Goal: Task Accomplishment & Management: Manage account settings

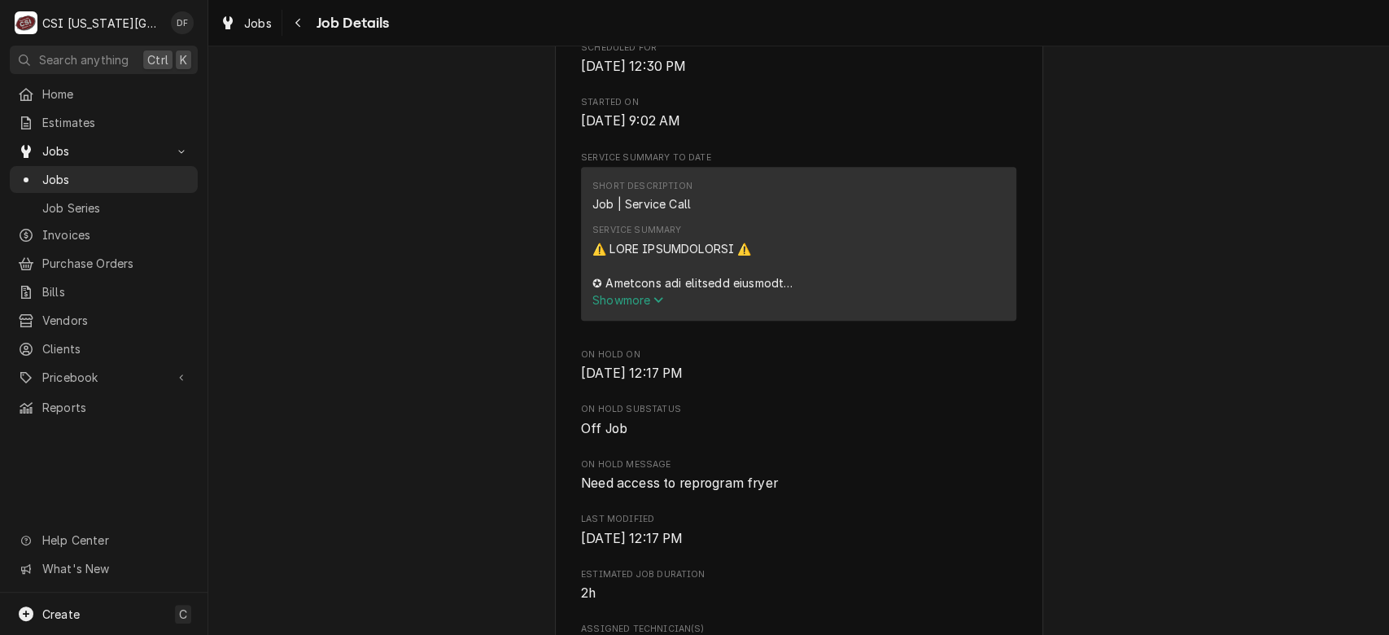
scroll to position [488, 0]
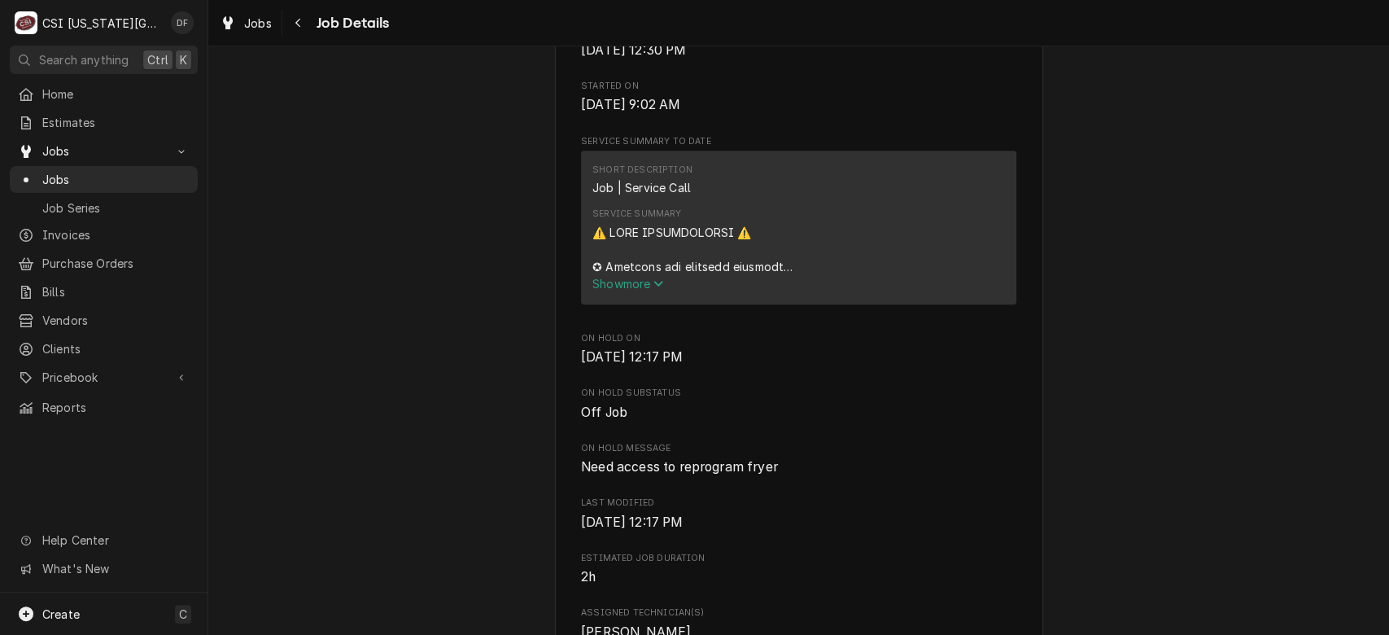
click at [615, 291] on span "Show more" at bounding box center [628, 284] width 72 height 14
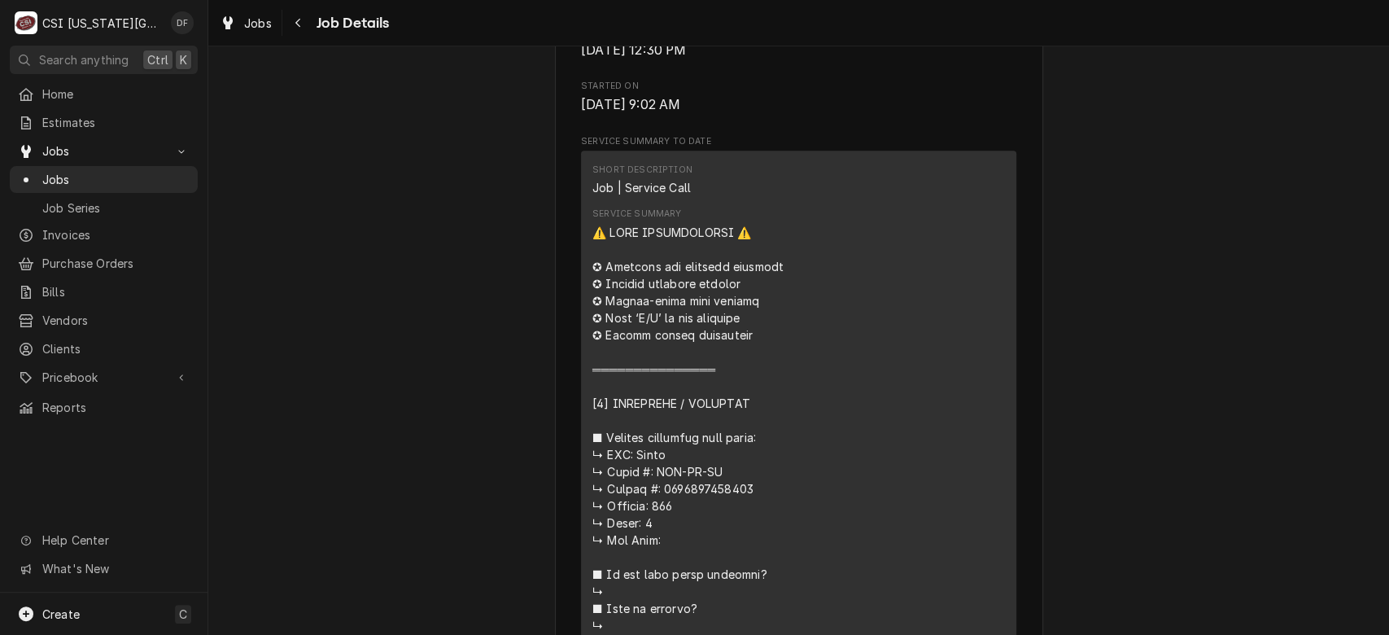
drag, startPoint x: 652, startPoint y: 488, endPoint x: 726, endPoint y: 492, distance: 74.1
copy div "𝘄/ 𝗖𝗦𝗜 𝘀𝘁"
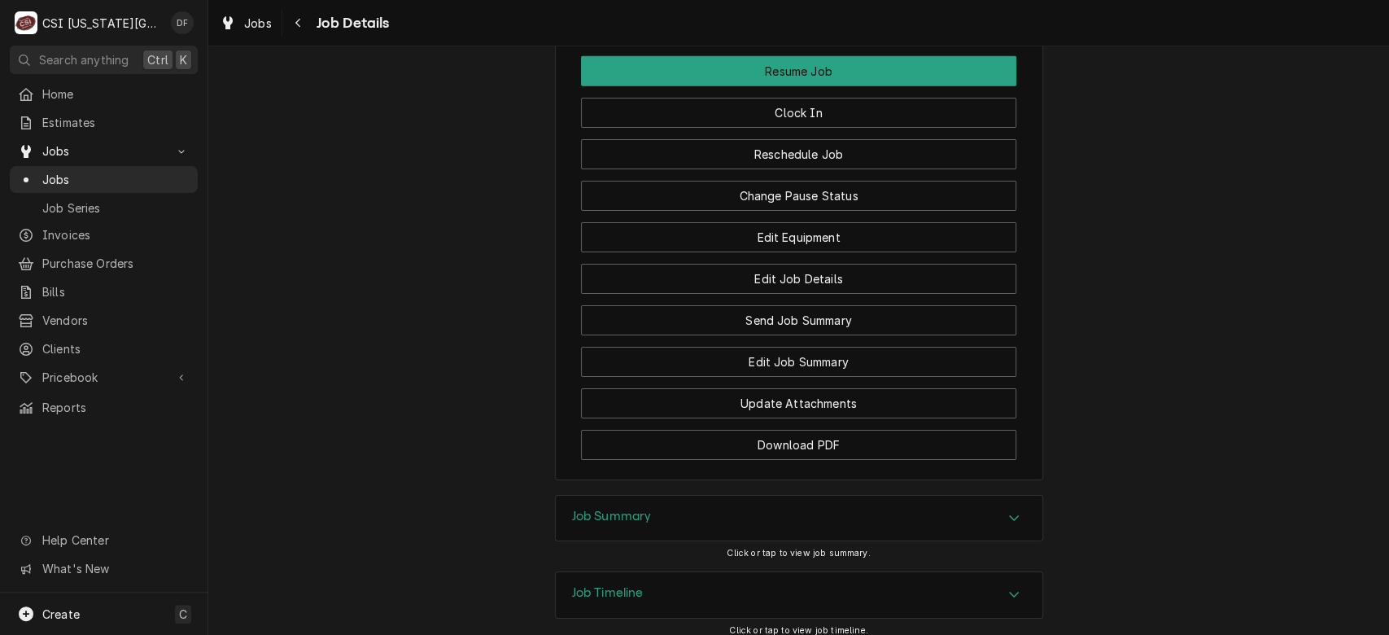
scroll to position [3687, 0]
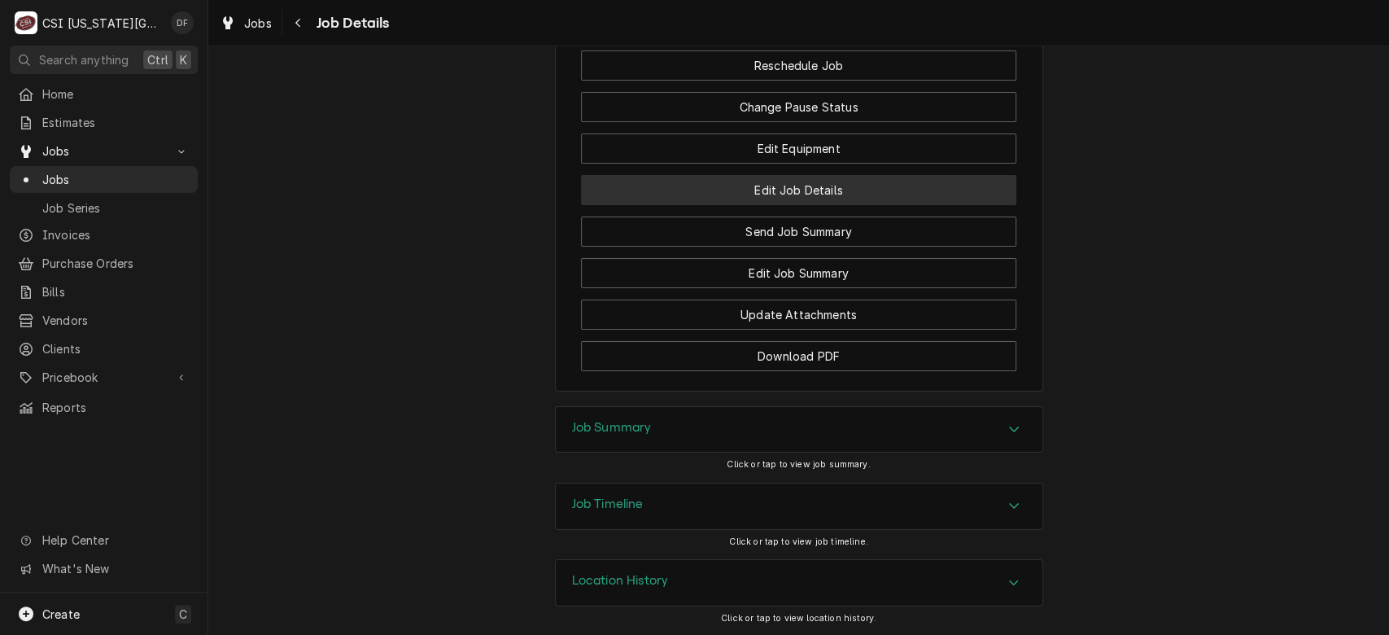
click at [867, 201] on button "Edit Job Details" at bounding box center [798, 190] width 435 height 30
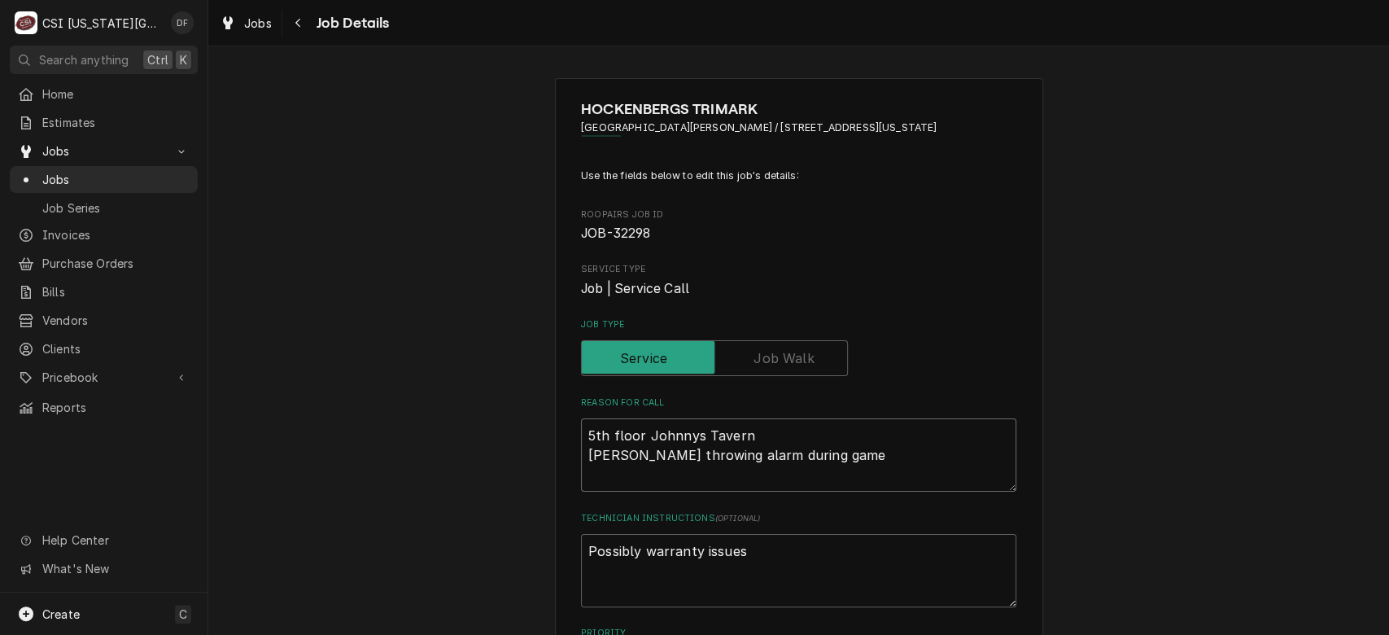
click at [636, 438] on textarea "5th floor Johnnys Tavern [PERSON_NAME] throwing alarm during game" at bounding box center [798, 454] width 435 height 73
type textarea "x"
type textarea "5th floor RJohnnys Tavern Giles fryer throwing alarm during game"
type textarea "x"
type textarea "5th floor RoJohnnys Tavern Giles fryer throwing alarm during game"
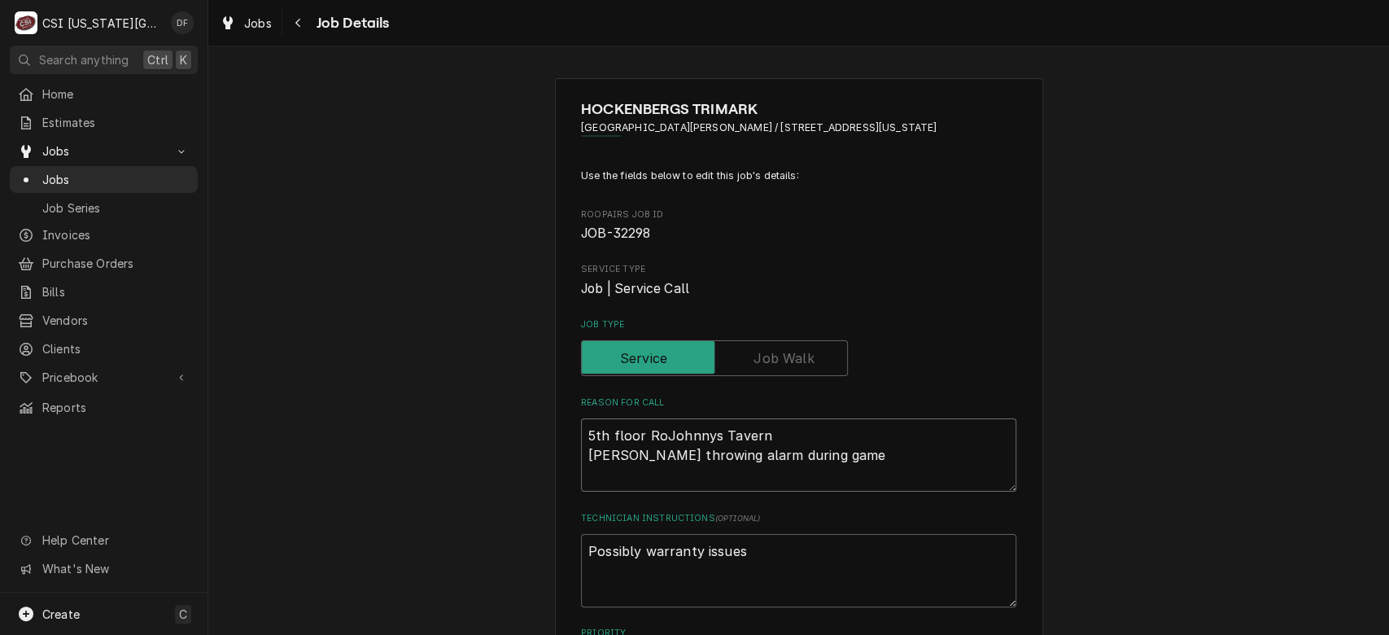
type textarea "x"
type textarea "5th floor RocjJohnnys Tavern Giles fryer throwing alarm during game"
type textarea "x"
type textarea "5th floor RocJohnnys Tavern Giles fryer throwing alarm during game"
type textarea "x"
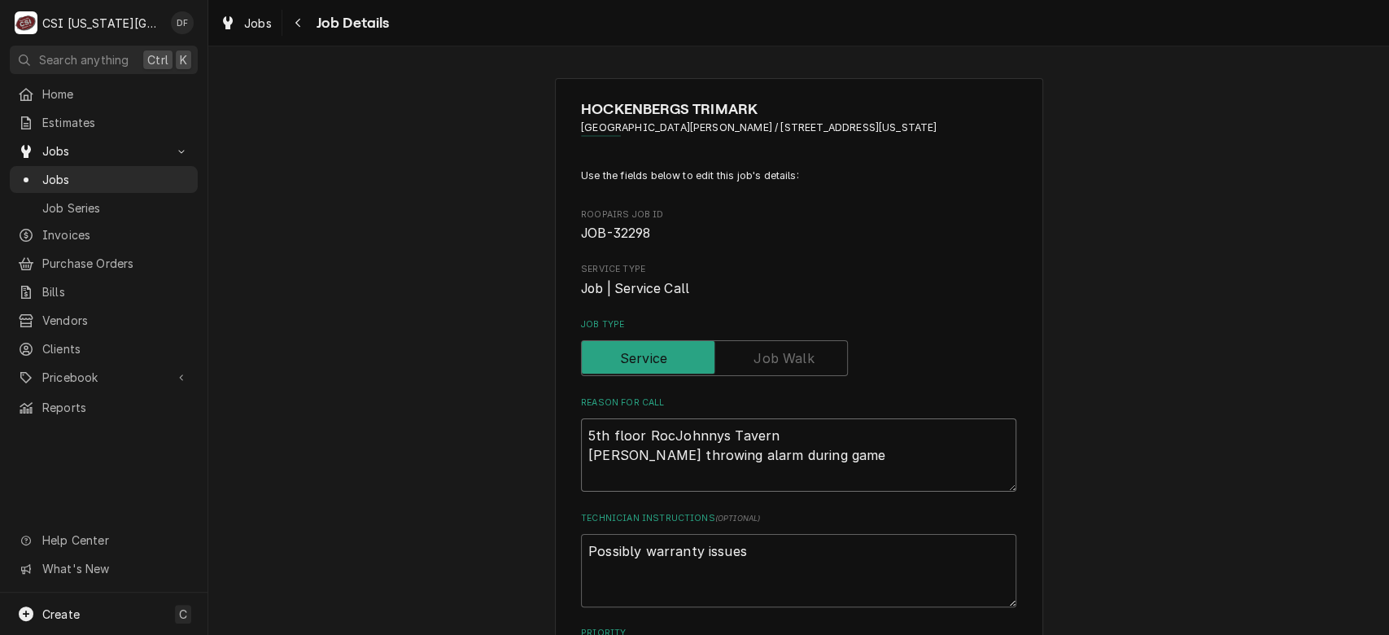
type textarea "5th floor RockJohnnys Tavern Giles fryer throwing alarm during game"
type textarea "x"
type textarea "5th floor Rock CJohnnys Tavern Giles fryer throwing alarm during game"
type textarea "x"
type textarea "5th floor Rock ChJohnnys Tavern Giles fryer throwing alarm during game"
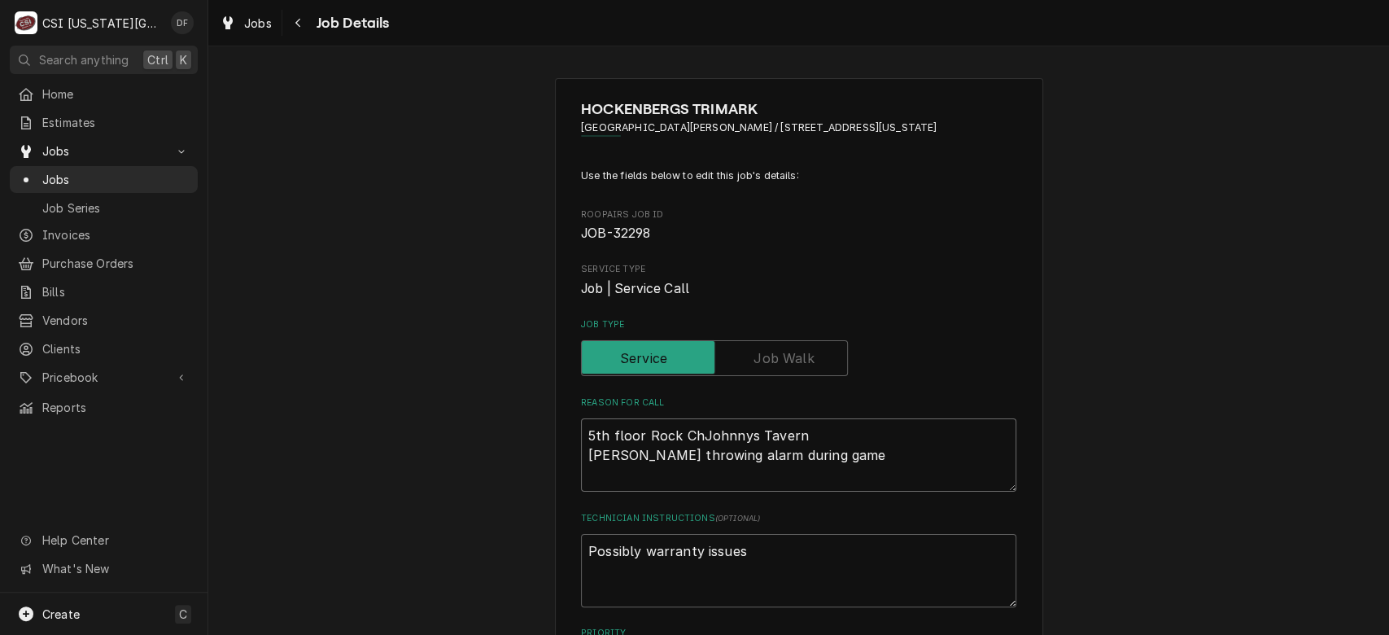
type textarea "x"
type textarea "5th floor Rock ChaJohnnys Tavern Giles fryer throwing alarm during game"
type textarea "x"
type textarea "5th floor Rock ChauJohnnys Tavern Giles fryer throwing alarm during game"
type textarea "x"
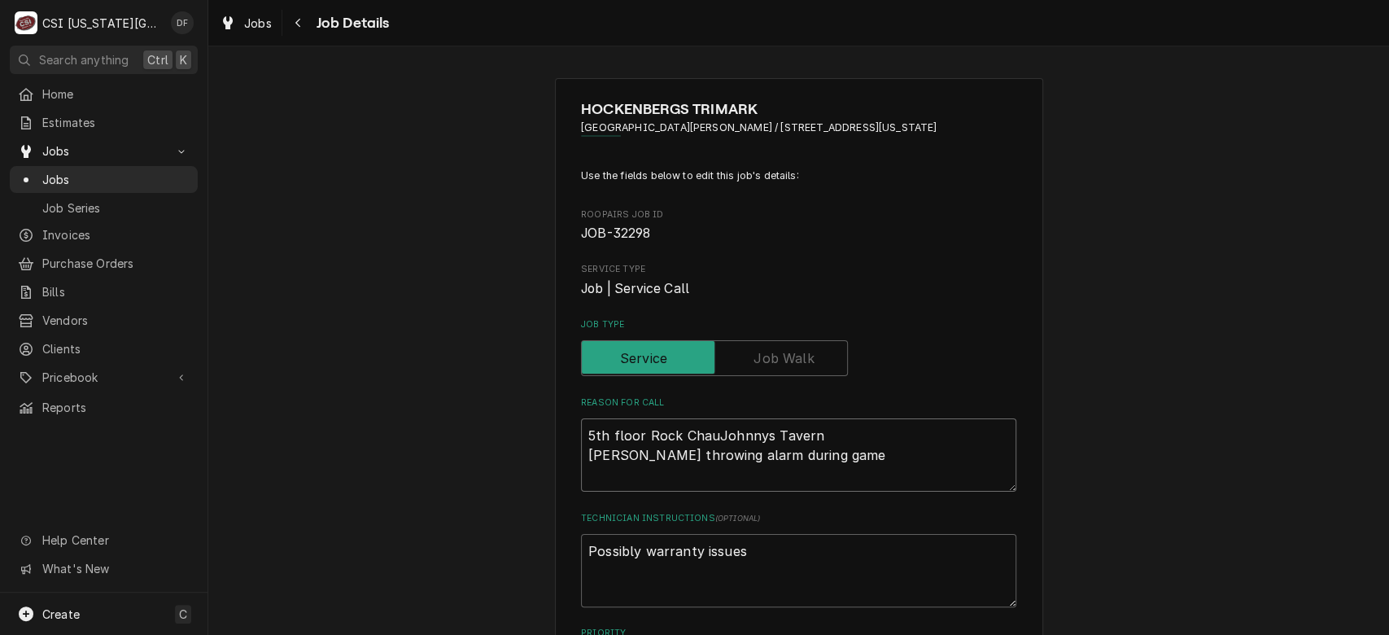
type textarea "5th floor Rock ChaulJohnnys Tavern Giles fryer throwing alarm during game"
type textarea "x"
type textarea "5th floor Rock ChaulkJohnnys Tavern Giles fryer throwing alarm during game"
type textarea "x"
type textarea "5th floor Rock Chaulk Johnnys Tavern Giles fryer throwing alarm during game"
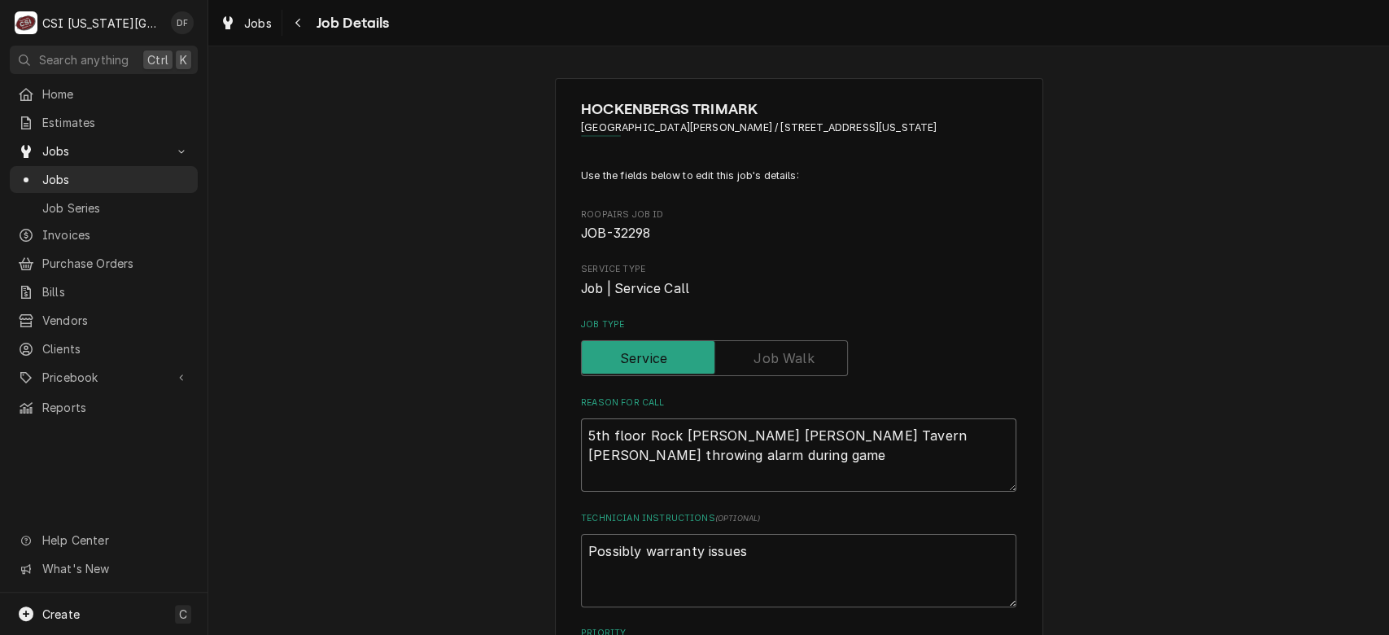
type textarea "x"
type textarea "5th floor Rock Chaulk FJohnnys Tavern Giles fryer throwing alarm during game"
type textarea "x"
type textarea "5th floor Rock Chaulk FrJohnnys Tavern Giles fryer throwing alarm during game"
type textarea "x"
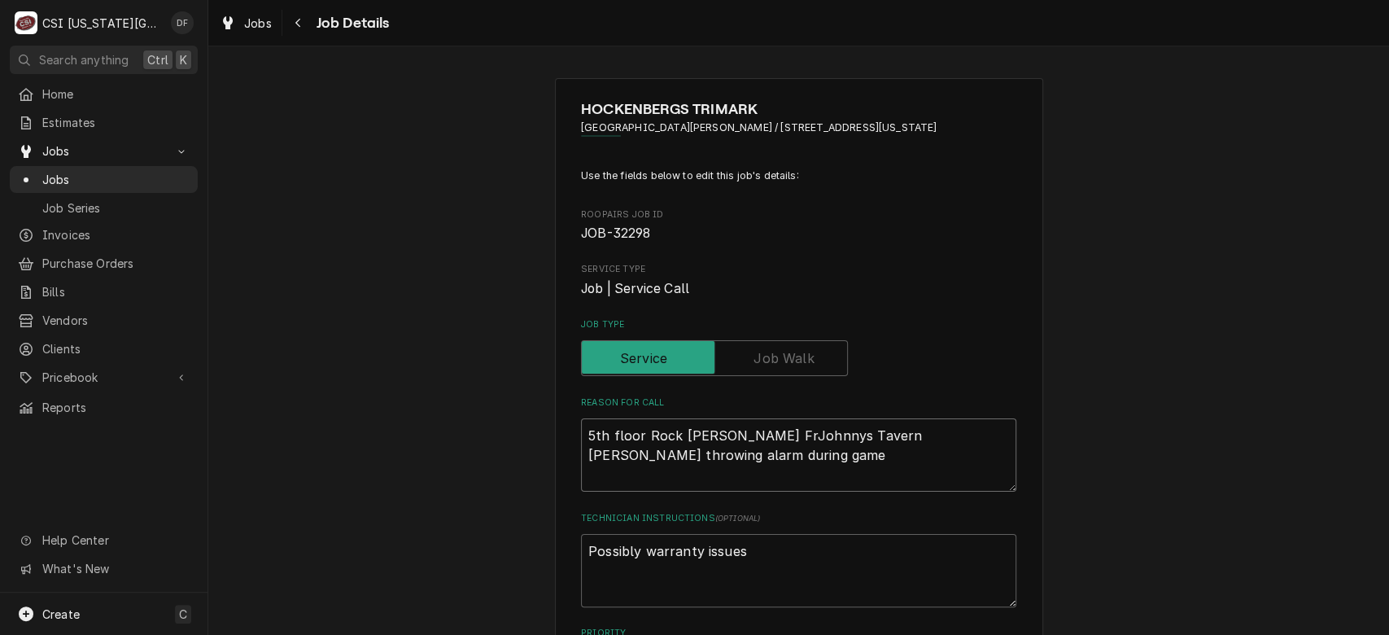
type textarea "5th floor Rock Chaulk FryJohnnys Tavern Giles fryer throwing alarm during game"
type textarea "x"
type textarea "5th floor Rock Chaulk Fry Johnnys Tavern Giles fryer throwing alarm during game"
type textarea "x"
type textarea "5th floor Rock Chaulk Fry SJohnnys Tavern Giles fryer throwing alarm during game"
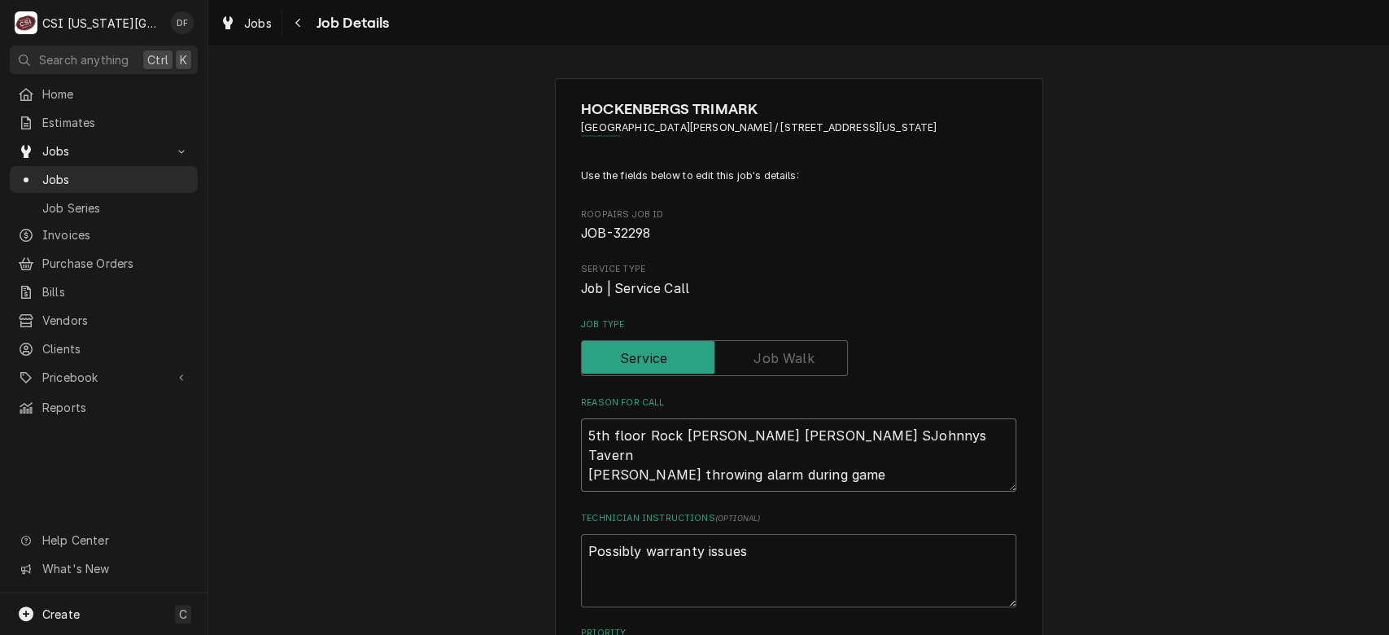
type textarea "x"
type textarea "5th floor Rock Chaulk Fry ShJohnnys Tavern Giles fryer throwing alarm during ga…"
type textarea "x"
type textarea "5th floor Rock Chaulk Fry ShoJohnnys Tavern Giles fryer throwing alarm during g…"
type textarea "x"
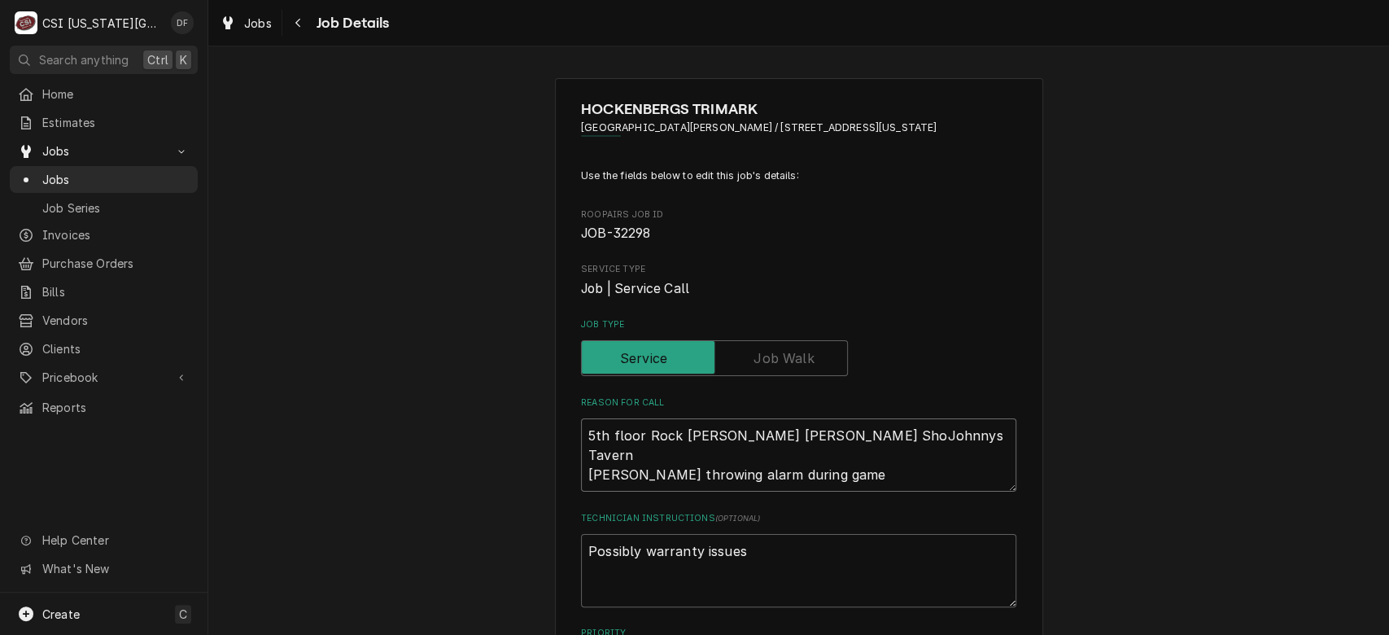
type textarea "5th floor Rock Chaulk Fry ShopJohnnys Tavern Giles fryer throwing alarm during …"
type textarea "x"
type textarea "5th floor Rock Chaulk Fry Shop Johnnys Tavern Giles fryer throwing alarm during…"
type textarea "x"
type textarea "5th floor Rock Chaulk Fry Shop SJohnnys Tavern Giles fryer throwing alarm durin…"
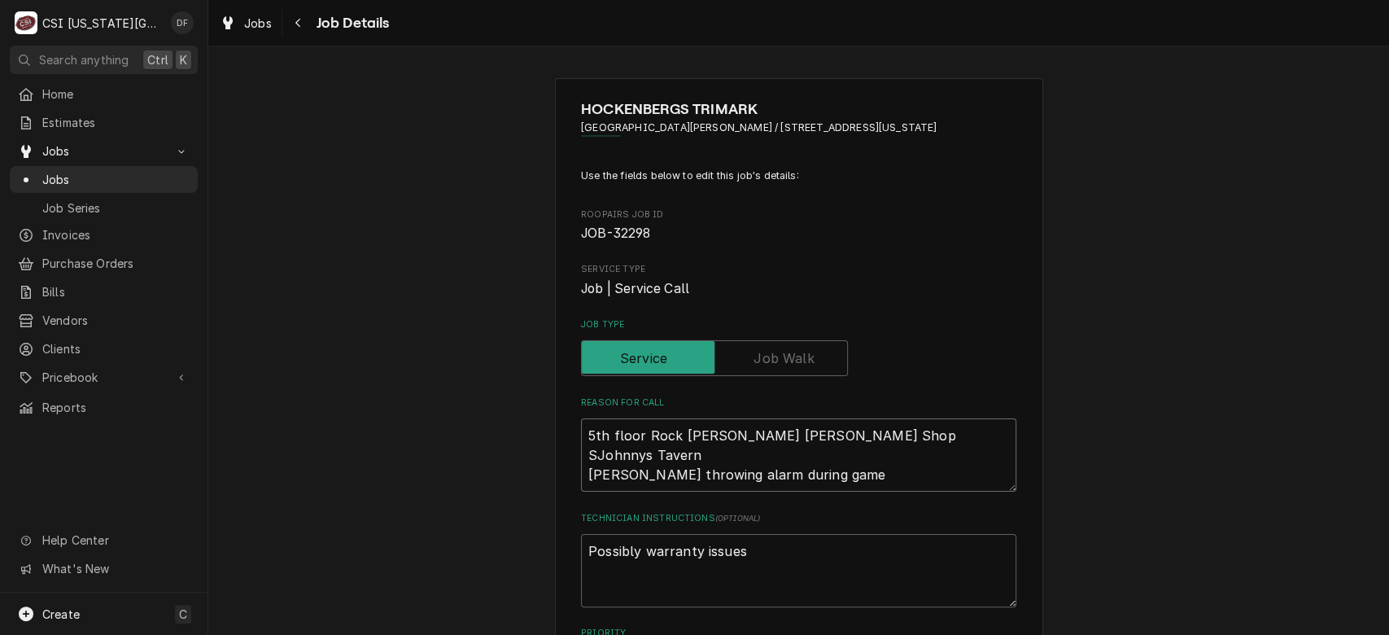
type textarea "x"
type textarea "5th floor Rock Chaulk Fry Shop SuJohnnys Tavern Giles fryer throwing alarm duri…"
type textarea "x"
type textarea "5th floor Rock Chaulk Fry Shop SuiJohnnys Tavern Giles fryer throwing alarm dur…"
type textarea "x"
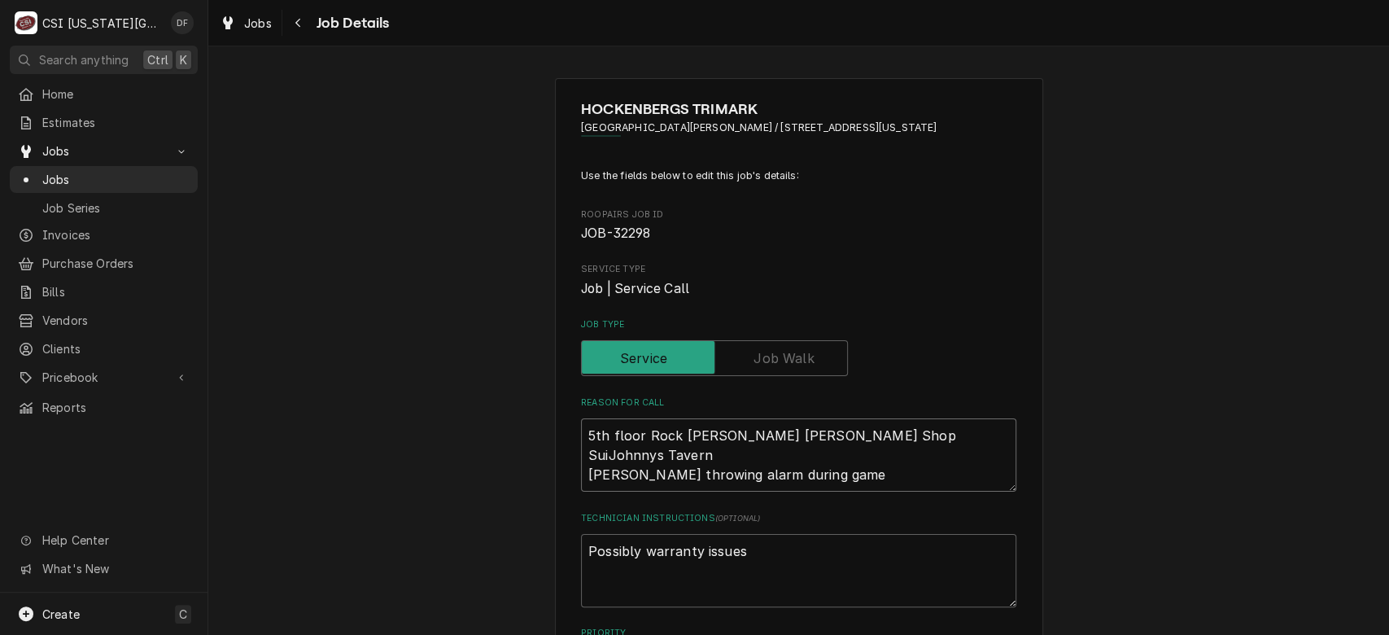
type textarea "5th floor Rock Chaulk Fry Shop SuitJohnnys Tavern Giles fryer throwing alarm du…"
type textarea "x"
type textarea "5th floor Rock Chaulk Fry Shop SuiteJohnnys Tavern Giles fryer throwing alarm d…"
type textarea "x"
type textarea "5th floor Rock Chaulk Fry Shop Suite Johnnys Tavern Giles fryer throwing alarm …"
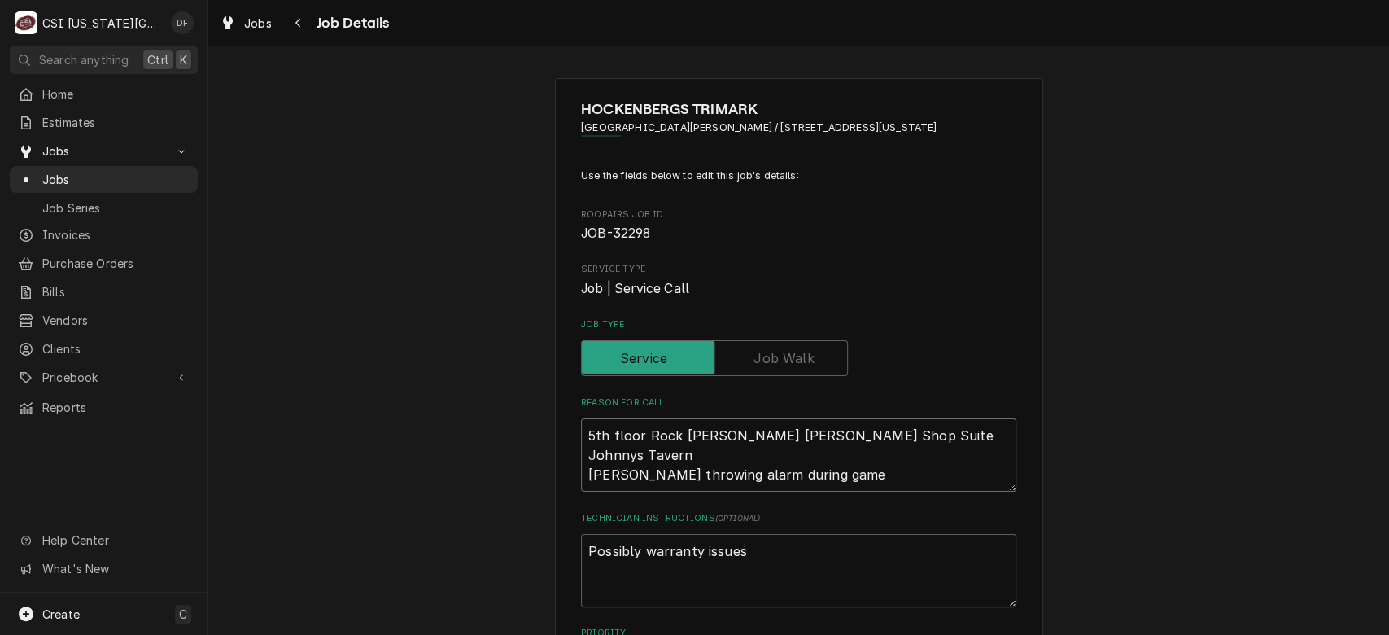
type textarea "x"
type textarea "5th floor Rock Chaulk Fry Shop Suite 5Johnnys Tavern Giles fryer throwing alarm…"
type textarea "x"
type textarea "5th floor Rock Chaulk Fry Shop Suite 50Johnnys Tavern Giles fryer throwing alar…"
type textarea "x"
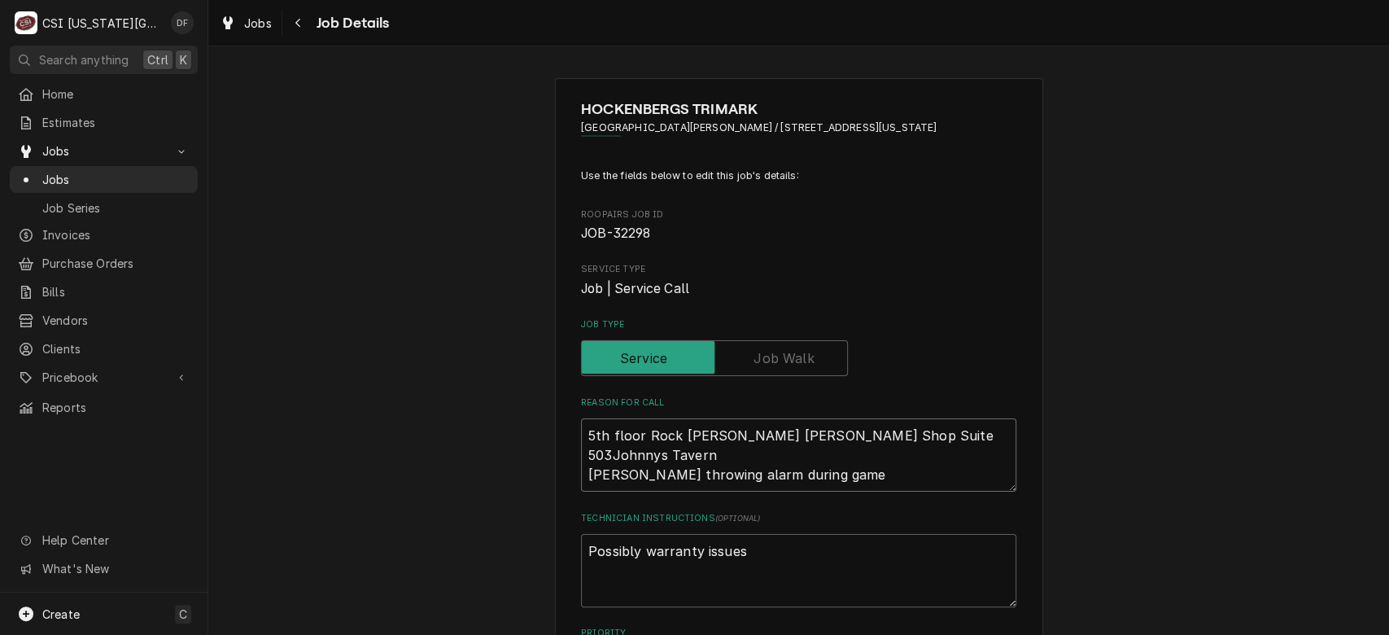
type textarea "5th floor Rock Chaulk Fry Shop Suite 5030Johnnys Tavern Giles fryer throwing al…"
type textarea "x"
type textarea "5th floor Rock Chaulk Fry Shop Suite 5030 Johnnys Tavern Giles fryer throwing a…"
type textarea "x"
type textarea "5th floor Rock Chaulk Fry Shop Suite 5030 Johnnys Tavern Giles fryer throwing a…"
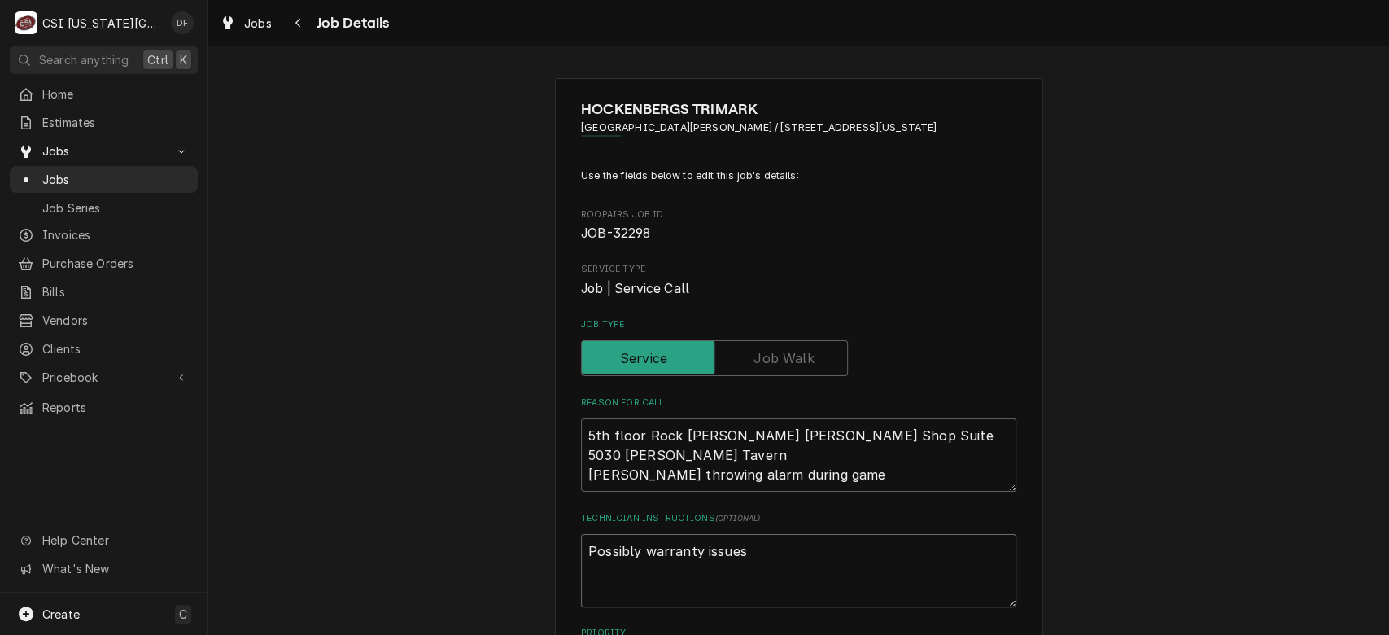
click at [753, 553] on textarea "Possibly warranty issues" at bounding box center [798, 570] width 435 height 73
type textarea "x"
type textarea "Possibly warranty issues-"
type textarea "x"
type textarea "Possibly warranty issues-"
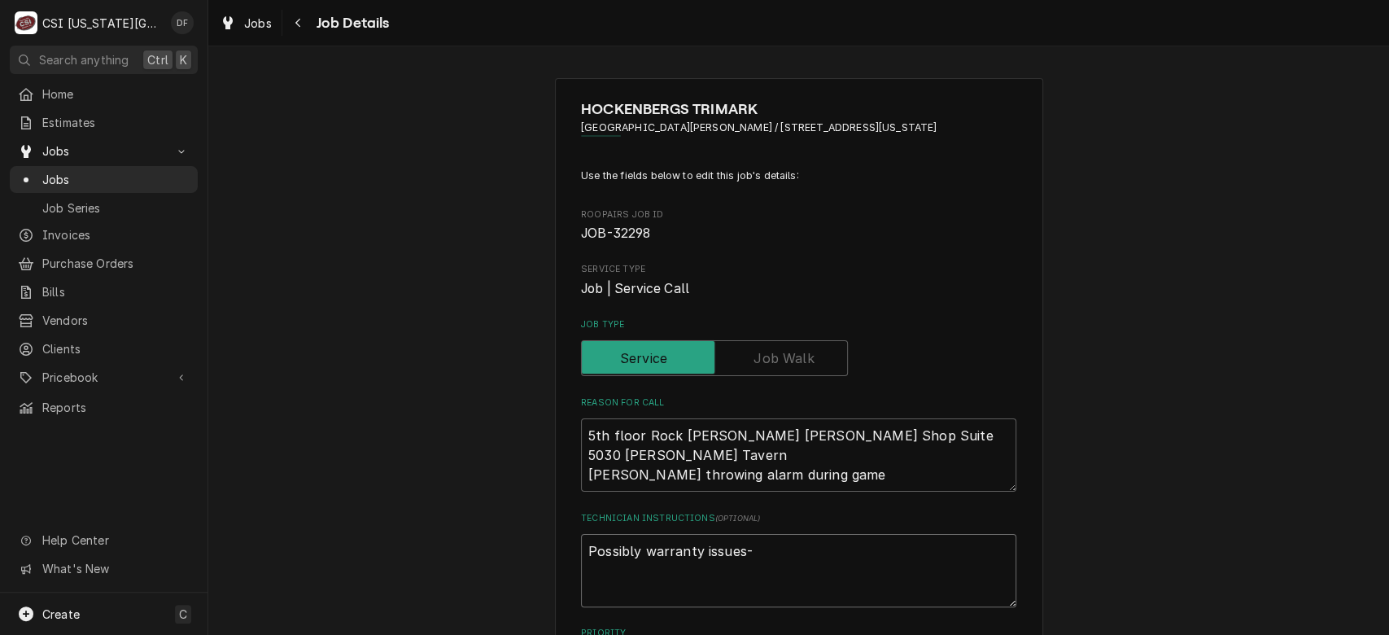
type textarea "x"
type textarea "Possibly warranty issues- w"
type textarea "x"
type textarea "Possibly warranty issues- wa"
type textarea "x"
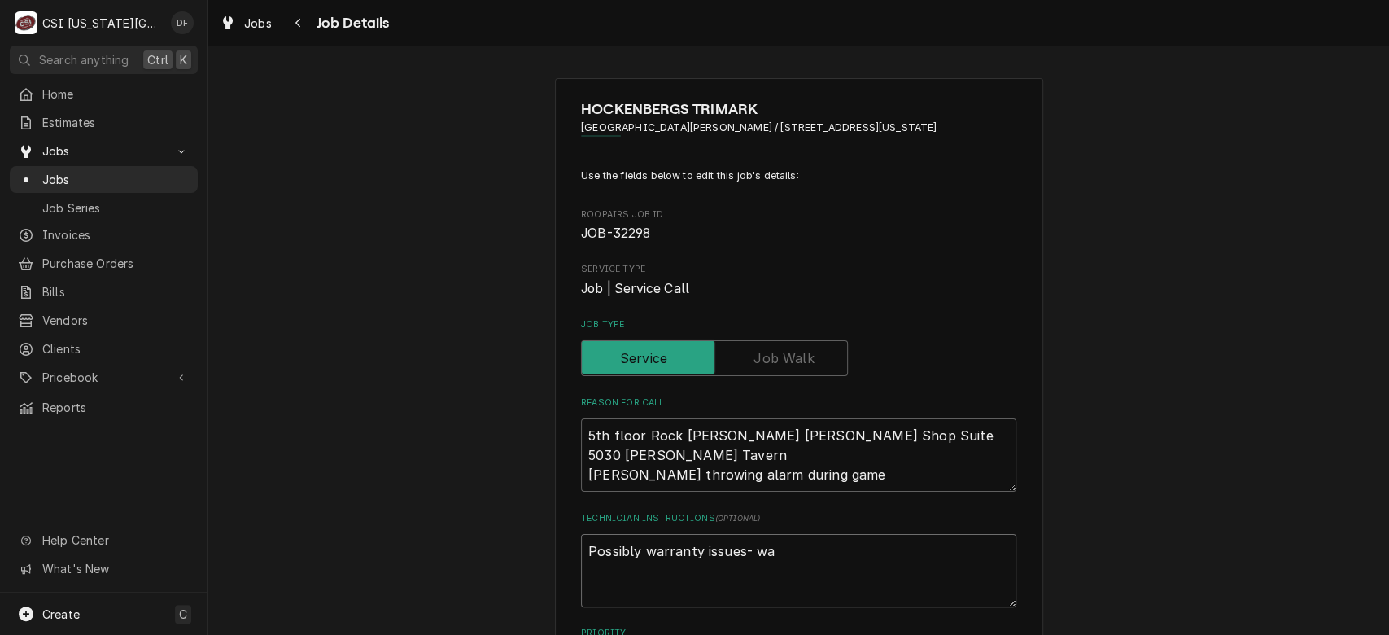
type textarea "Possibly warranty issues- was"
type textarea "x"
type textarea "Possibly warranty issues- was"
type textarea "x"
type textarea "Possibly warranty issues- was n"
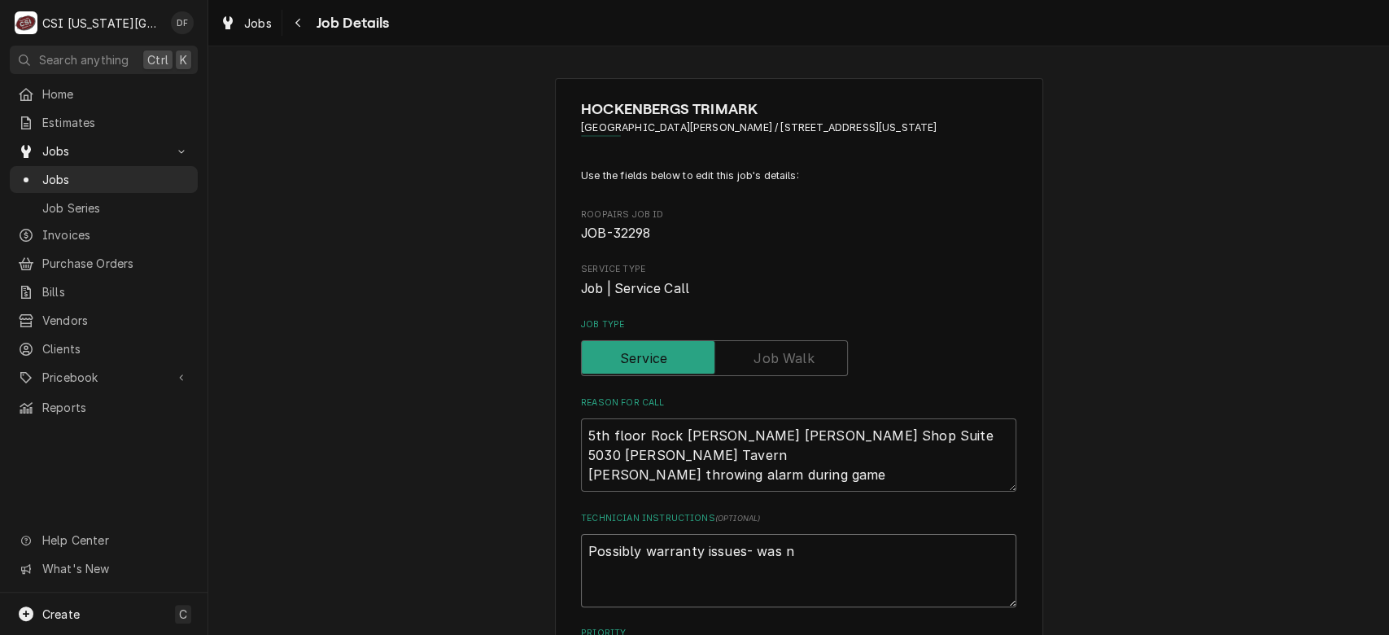
type textarea "x"
type textarea "Possibly warranty issues- was no"
type textarea "x"
type textarea "Possibly warranty issues- was not"
type textarea "x"
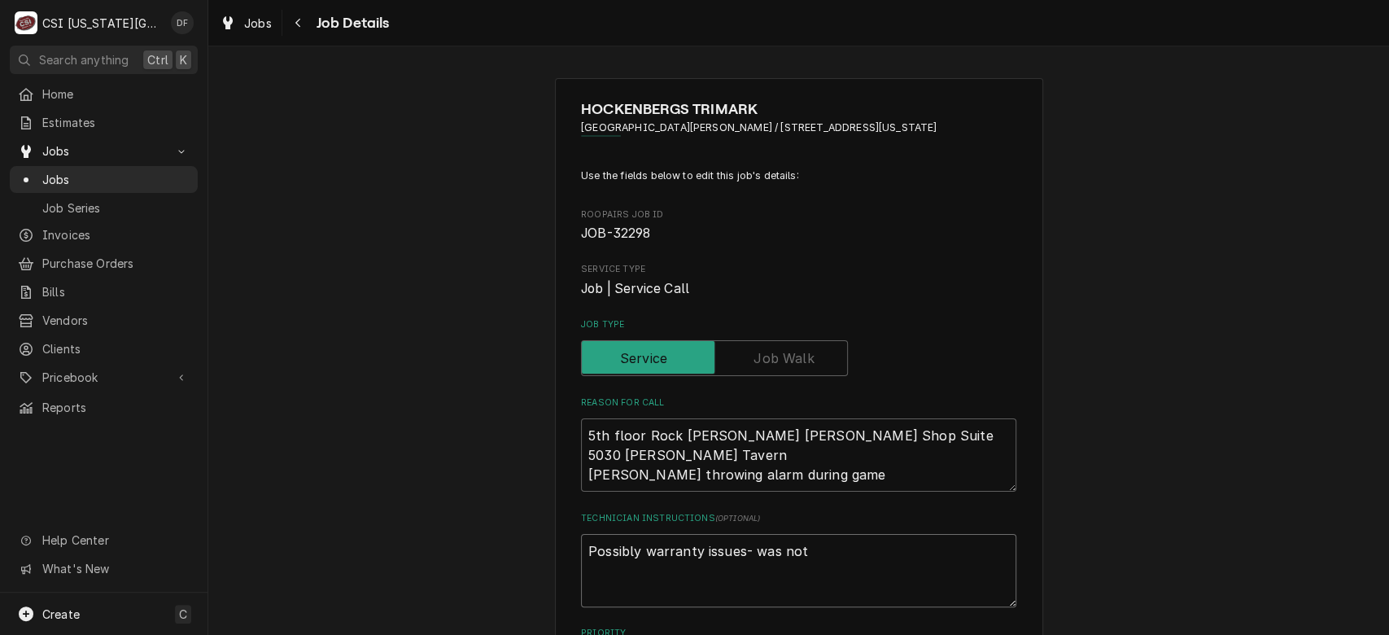
type textarea "Possibly warranty issues- was not"
type textarea "x"
type textarea "Possibly warranty issues- was not w"
type textarea "x"
type textarea "Possibly warranty issues- was not wa"
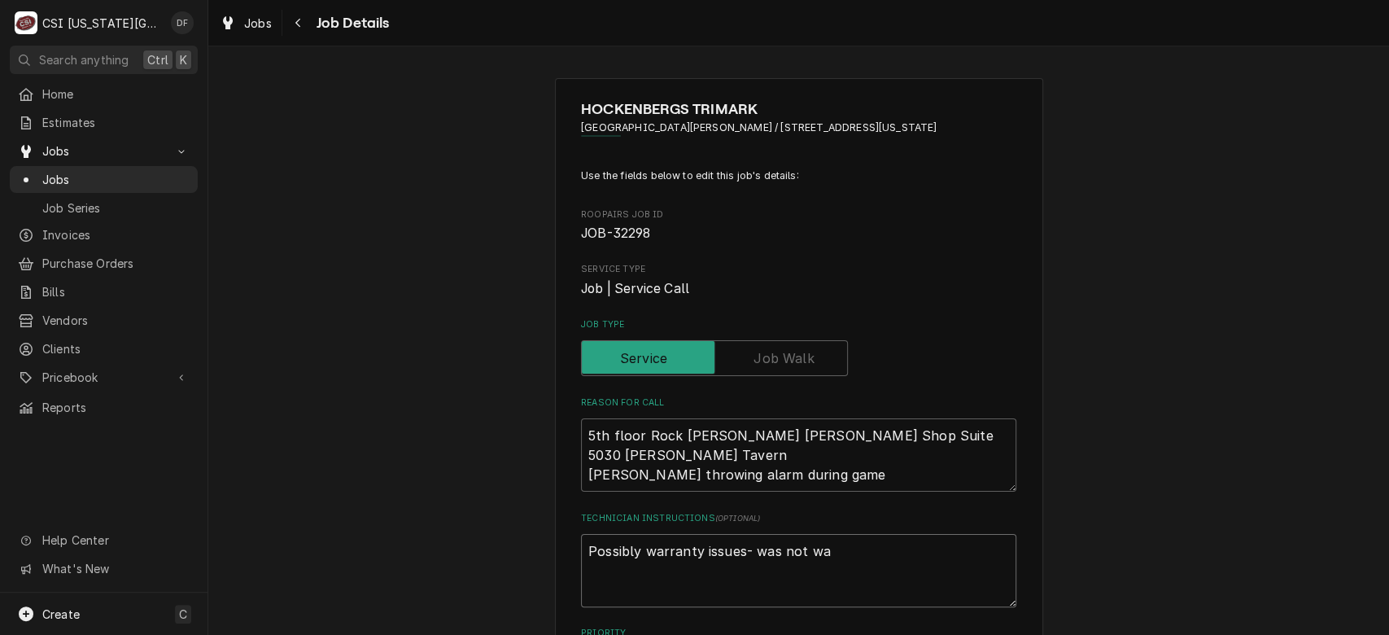
type textarea "x"
type textarea "Possibly warranty issues- was not war"
type textarea "x"
type textarea "Possibly warranty issues- was not warr"
type textarea "x"
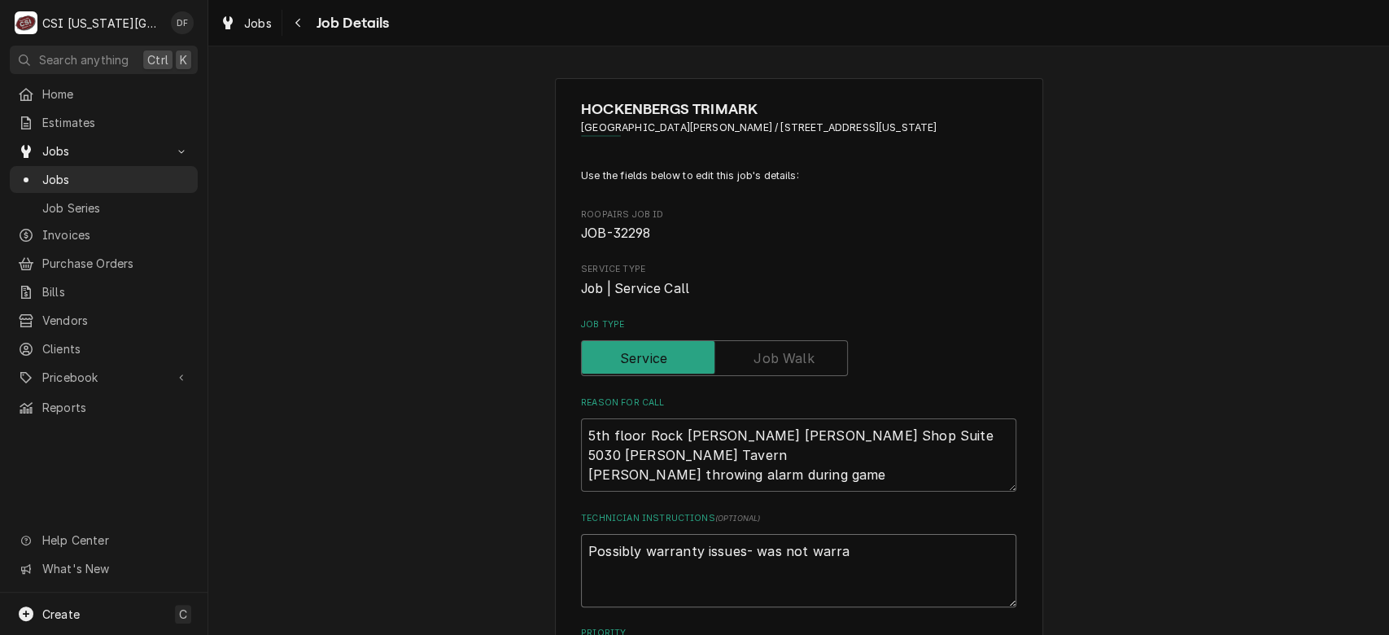
type textarea "Possibly warranty issues- was not warran"
type textarea "x"
type textarea "Possibly warranty issues- was not warranty"
type textarea "x"
type textarea "Possibly warranty issues- was not warranty-"
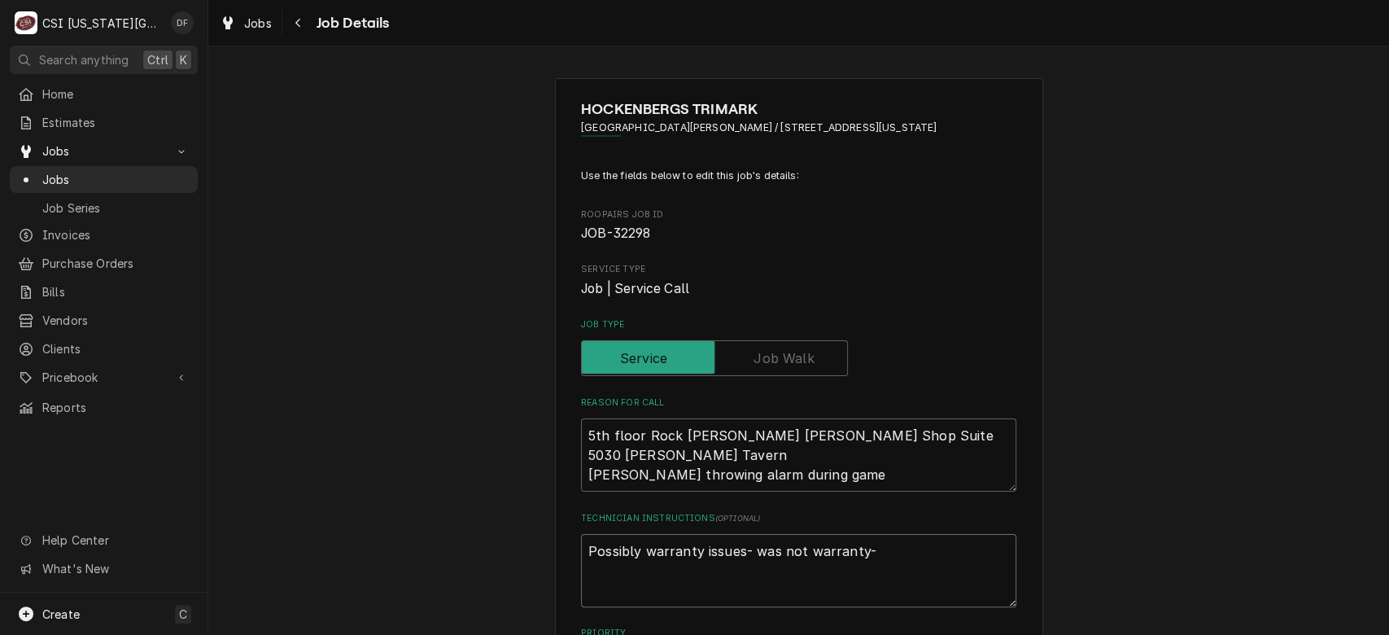
type textarea "x"
type textarea "Possibly warranty issues- was not warranty-"
type textarea "x"
type textarea "Possibly warranty issues- was not warranty- b"
type textarea "x"
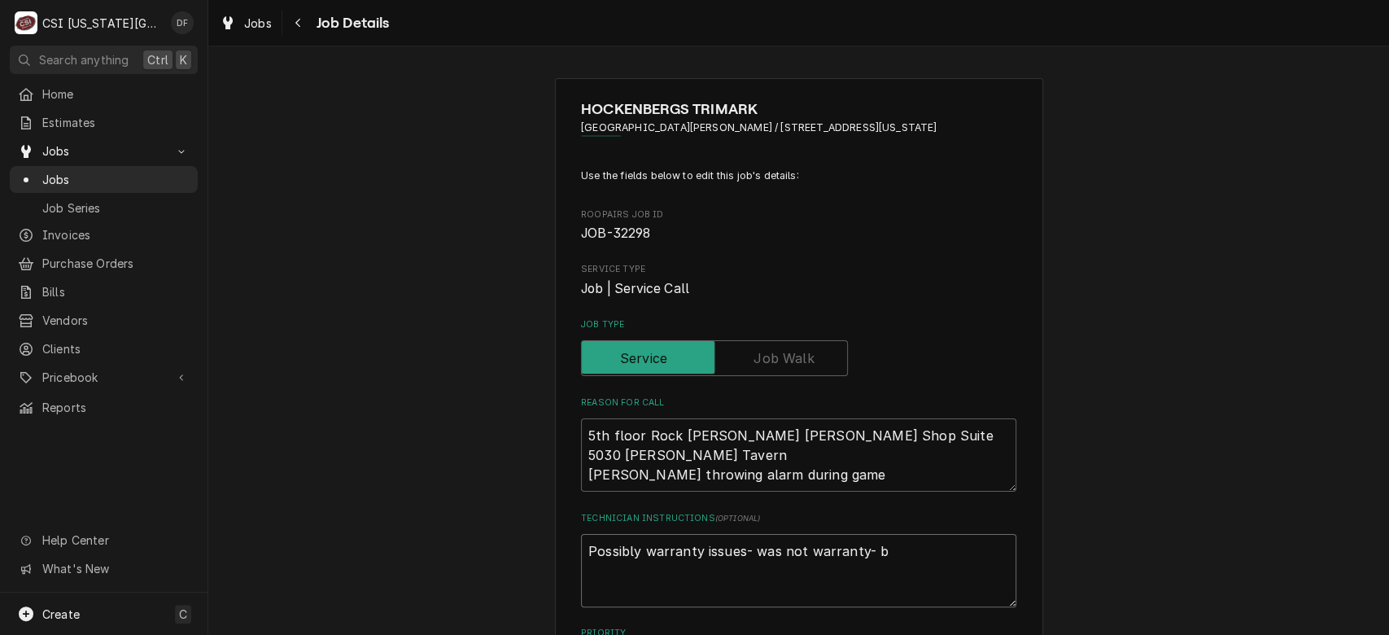
type textarea "Possibly warranty issues- was not warranty- bi"
type textarea "x"
type textarea "Possibly warranty issues- was not warranty- bil"
type textarea "x"
type textarea "Possibly warranty issues- was not warranty- bill"
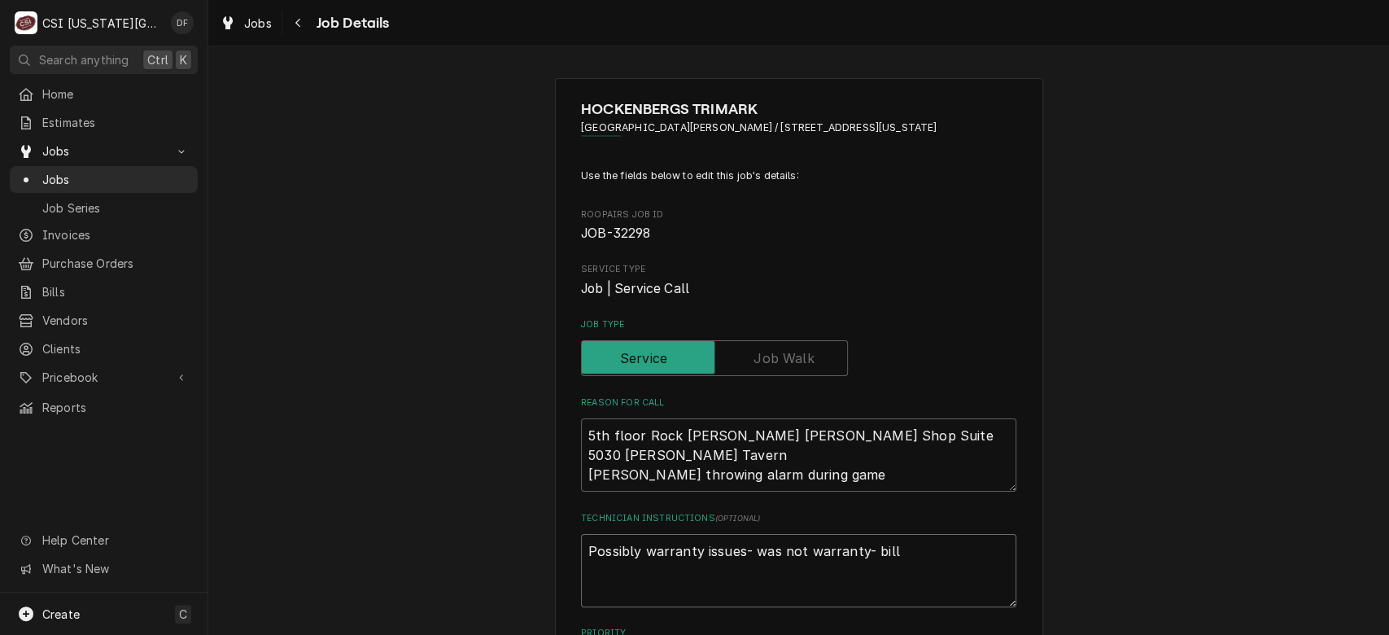
type textarea "x"
type textarea "Possibly warranty issues- was not warranty- bill"
type textarea "x"
type textarea "Possibly warranty issues- was not warranty- bill t"
type textarea "x"
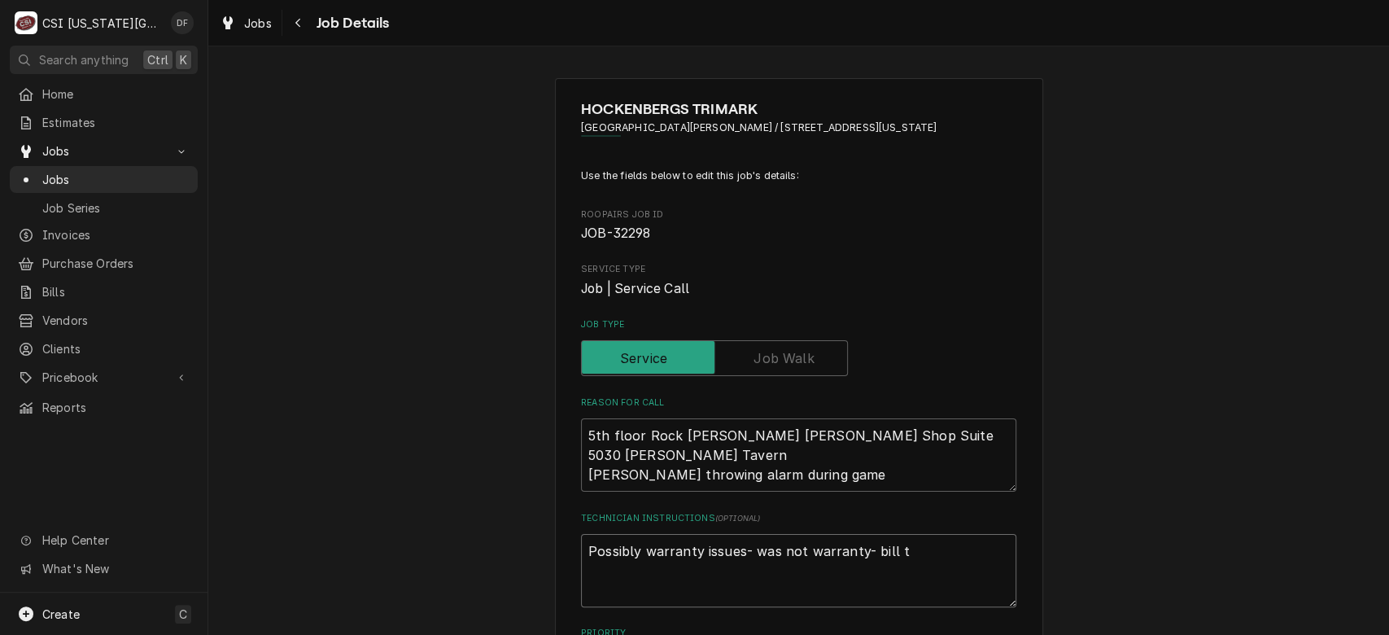
type textarea "Possibly warranty issues- was not warranty- bill to"
type textarea "x"
type textarea "Possibly warranty issues- was not warranty- bill to"
type textarea "x"
type textarea "Possibly warranty issues- was not warranty- bill to T"
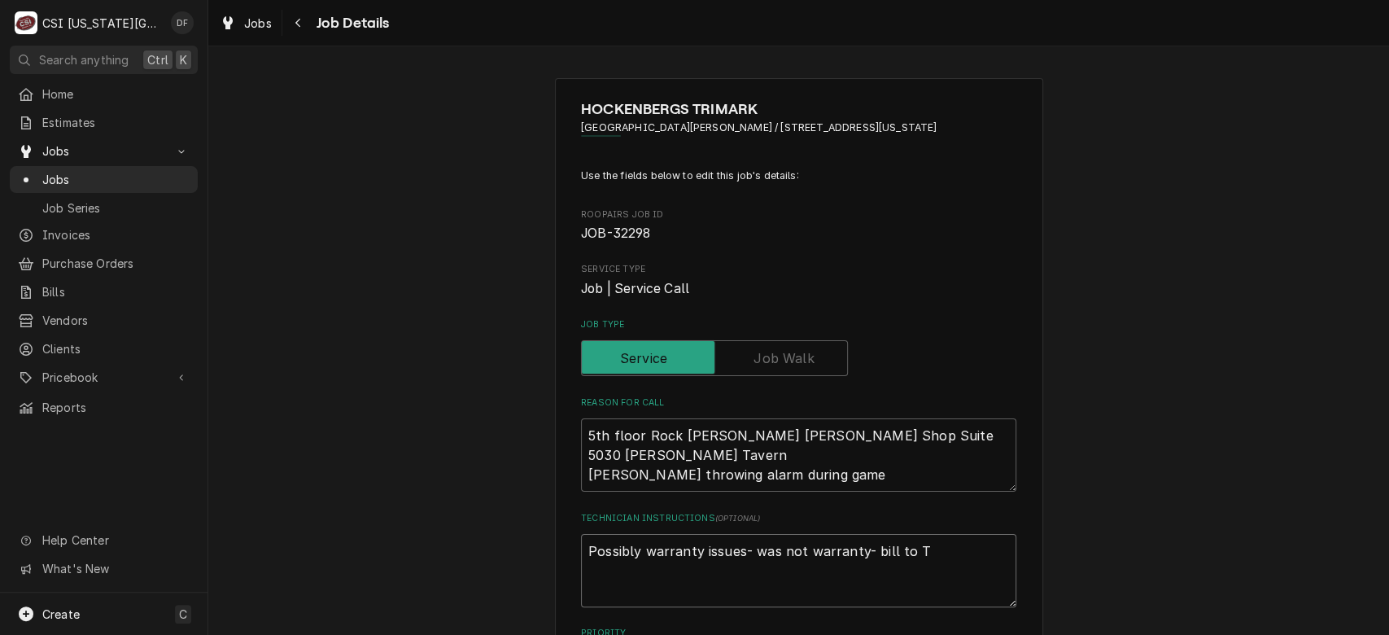
type textarea "x"
type textarea "Possibly warranty issues- was not warranty- bill to Tr"
type textarea "x"
type textarea "Possibly warranty issues- was not warranty- bill to Tri"
type textarea "x"
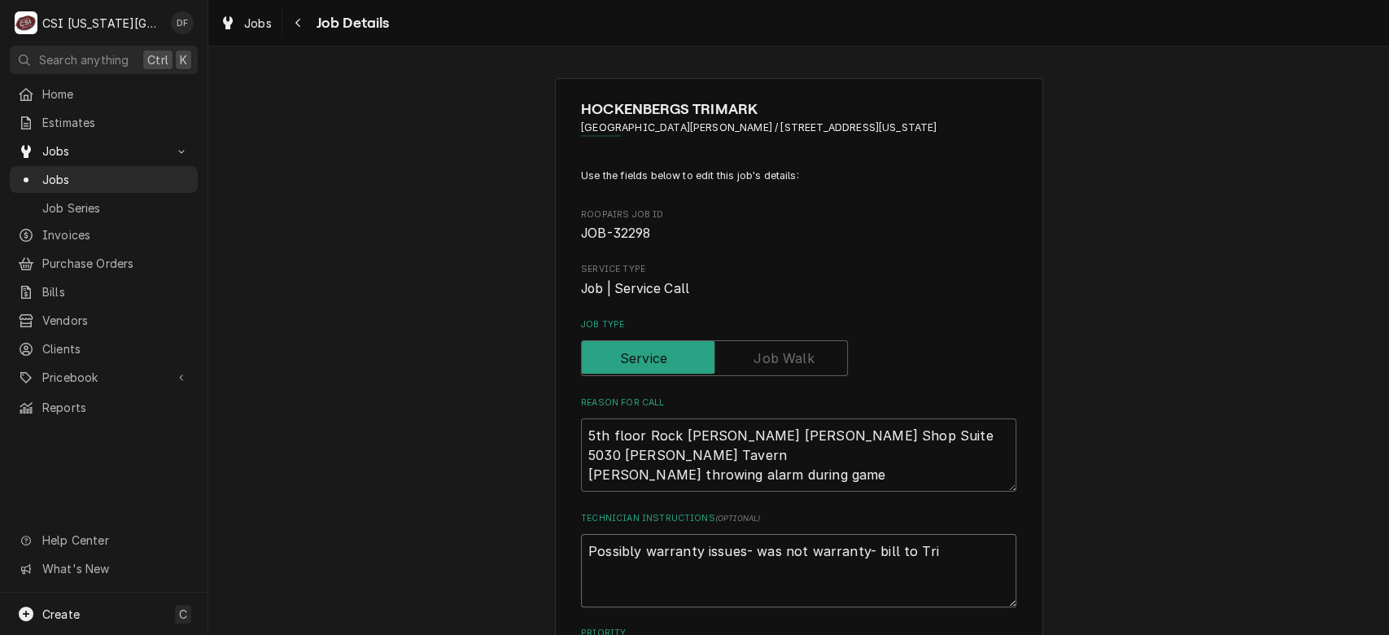
type textarea "Possibly warranty issues- was not warranty- bill to Trim"
type textarea "x"
type textarea "Possibly warranty issues- was not warranty- bill to Trima"
type textarea "x"
type textarea "Possibly warranty issues- was not warranty- bill to Trimar"
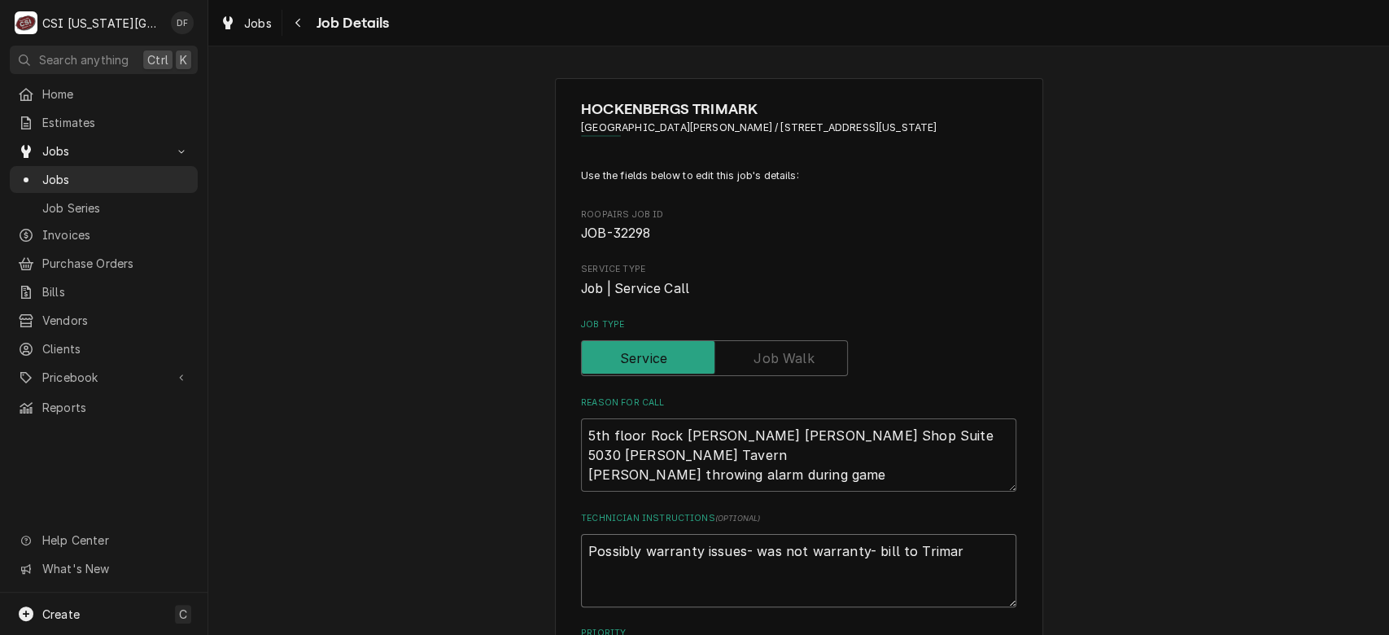
type textarea "x"
type textarea "Possibly warranty issues- was not warranty- bill to Trimarl"
type textarea "x"
type textarea "Possibly warranty issues- was not warranty- bill to Trimar"
type textarea "x"
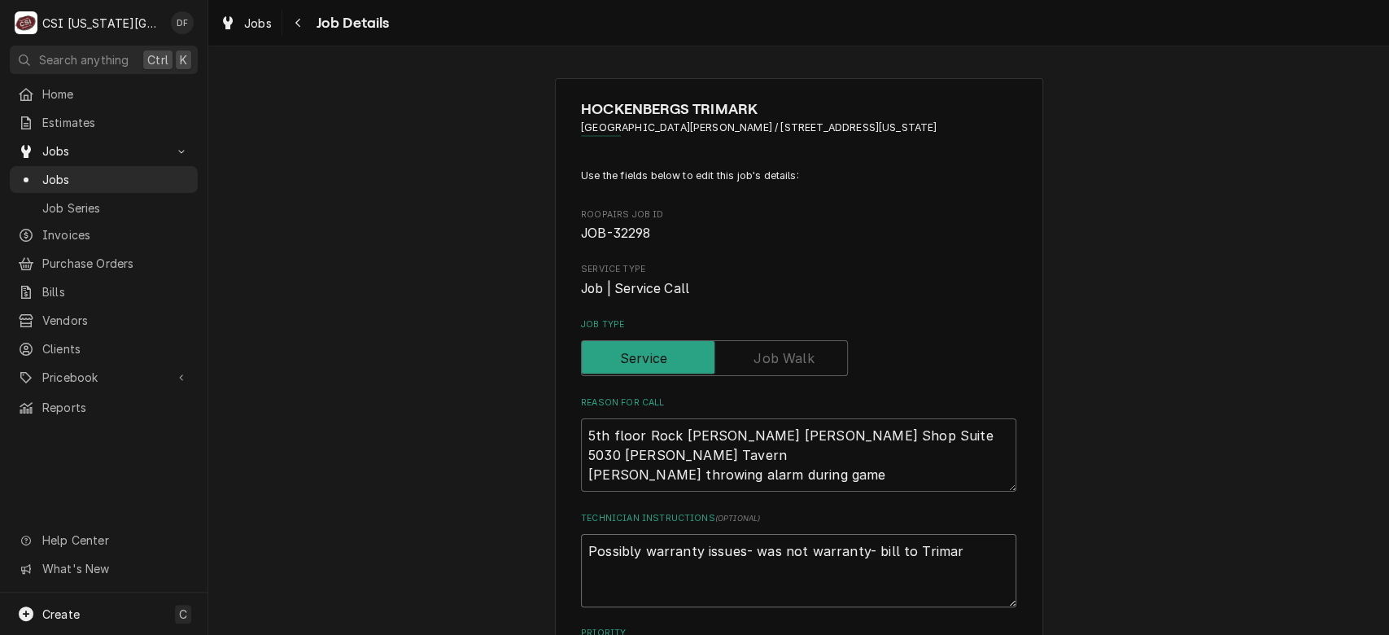
type textarea "Possibly warranty issues- was not warranty- bill to Trimark"
type textarea "x"
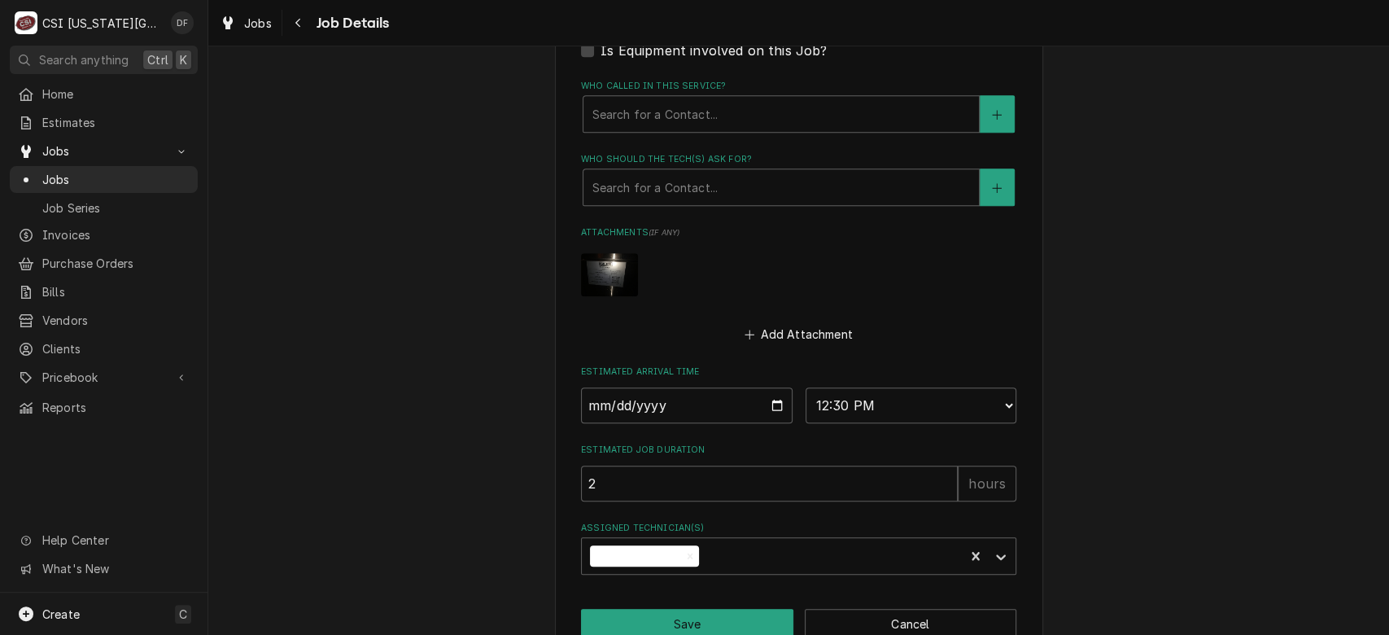
scroll to position [793, 0]
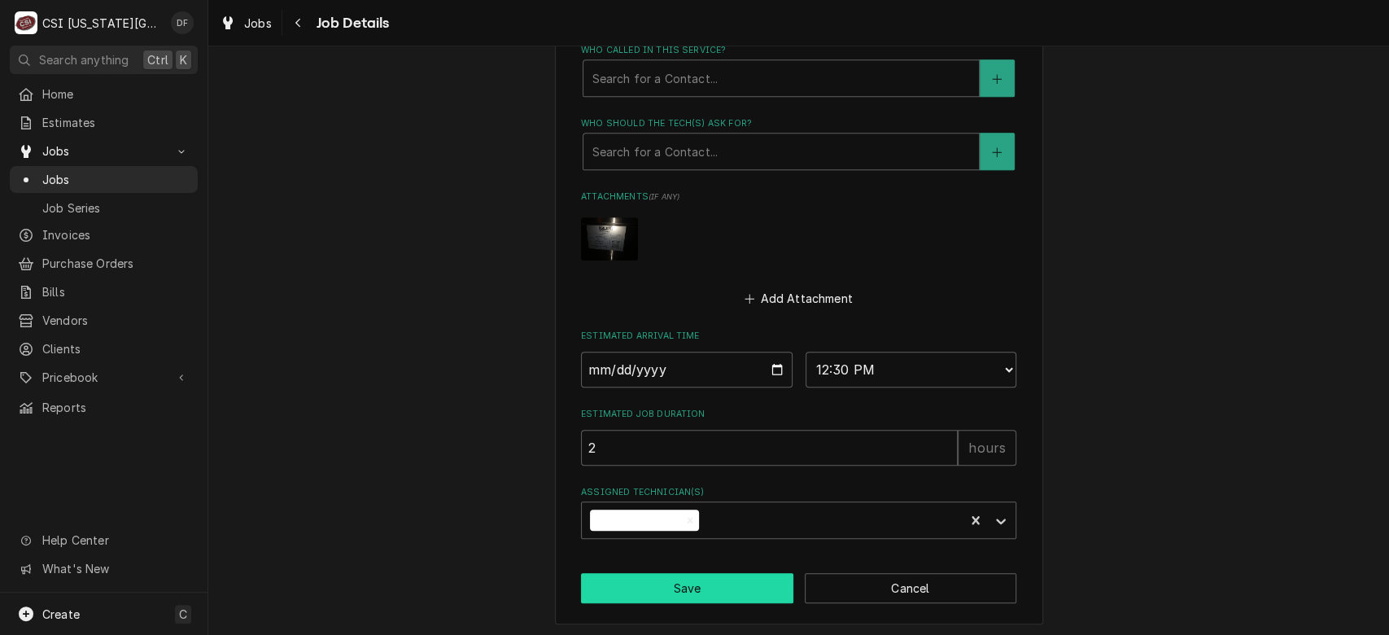
type textarea "Possibly warranty issues- was not warranty- bill to Trimark"
click at [643, 591] on button "Save" at bounding box center [687, 588] width 212 height 30
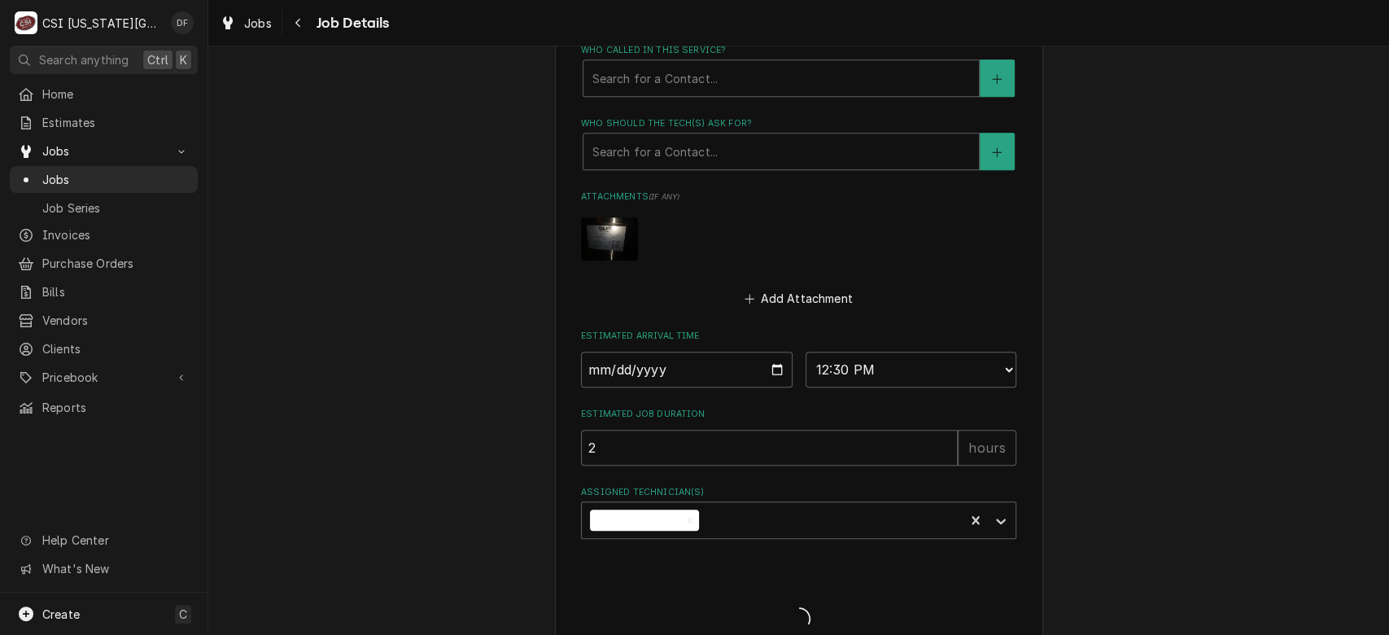
type textarea "x"
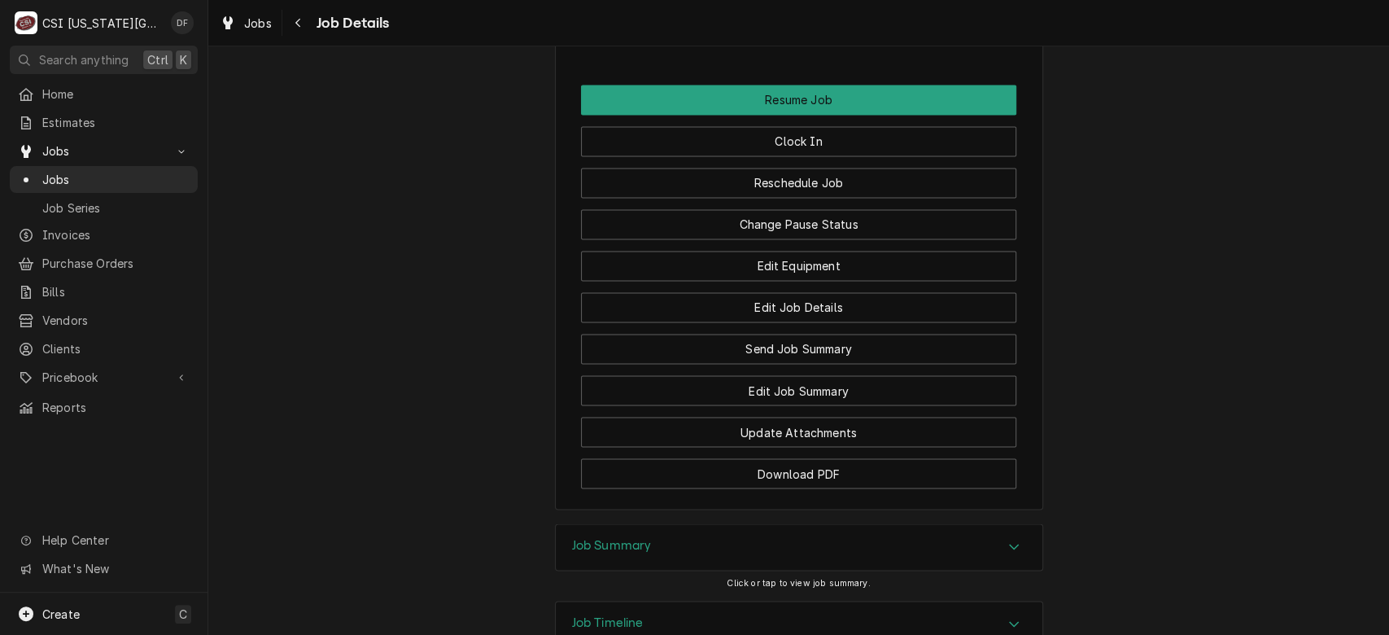
scroll to position [1789, 0]
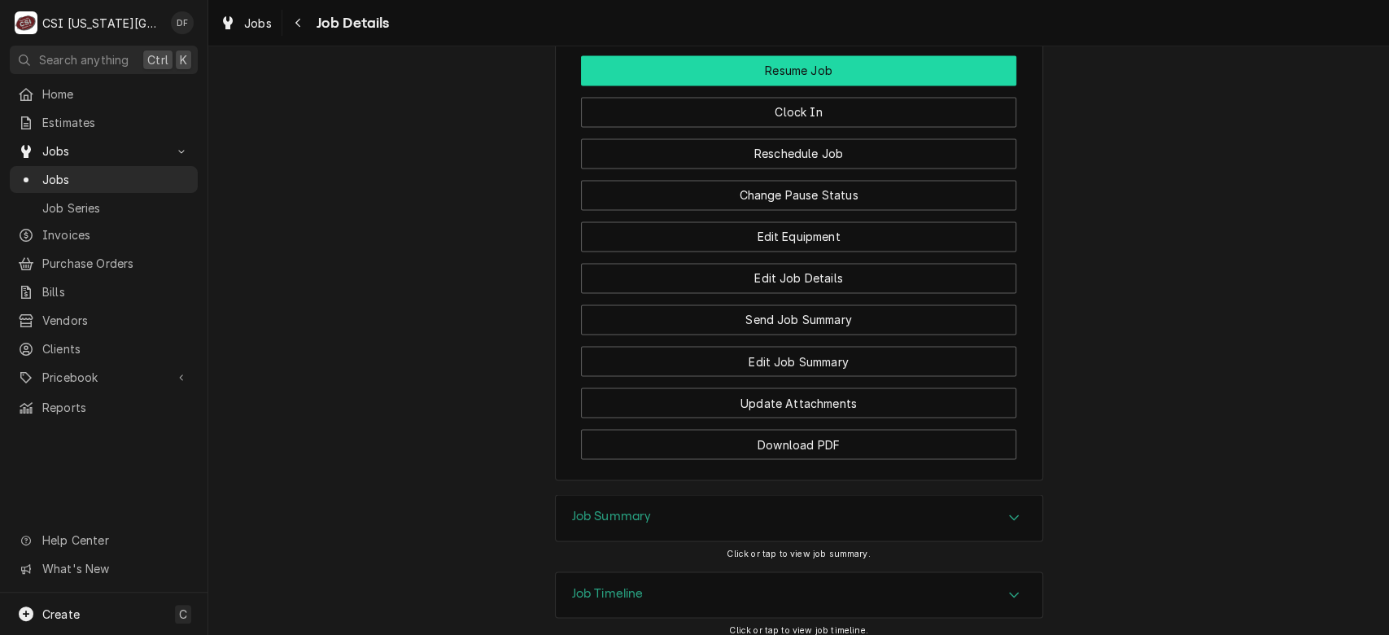
click at [897, 68] on button "Resume Job" at bounding box center [798, 70] width 435 height 30
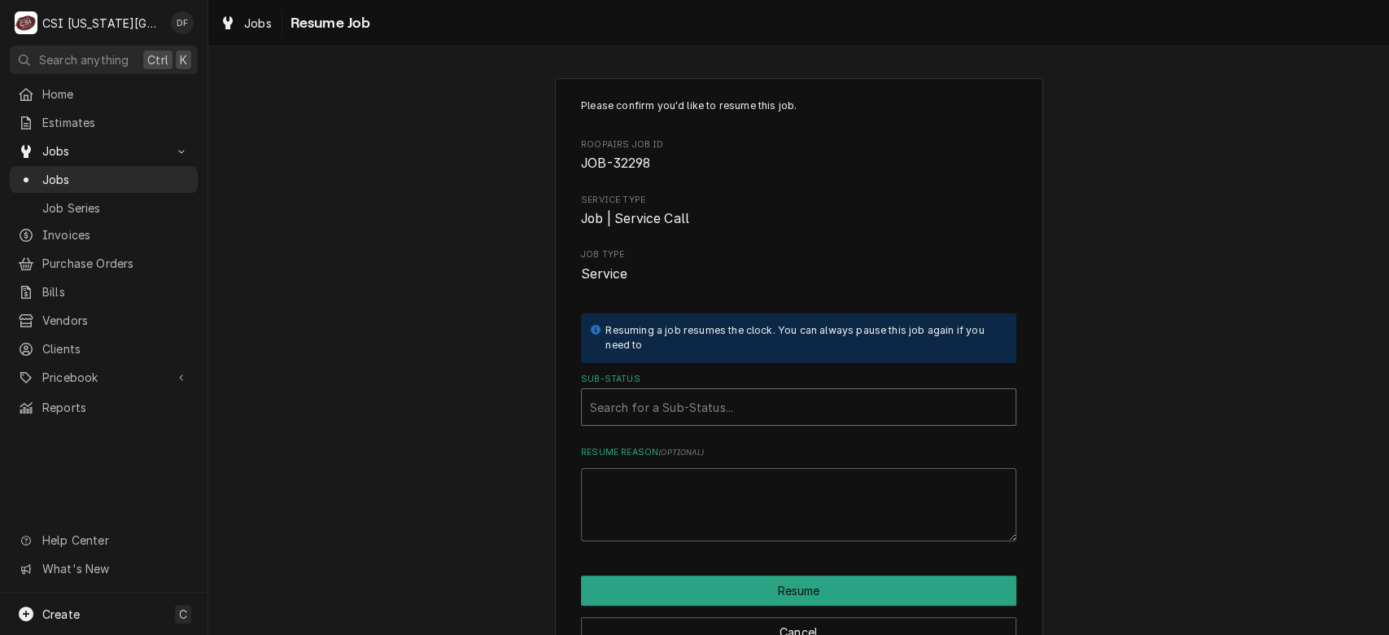
click at [732, 409] on div "Sub-Status" at bounding box center [798, 406] width 417 height 29
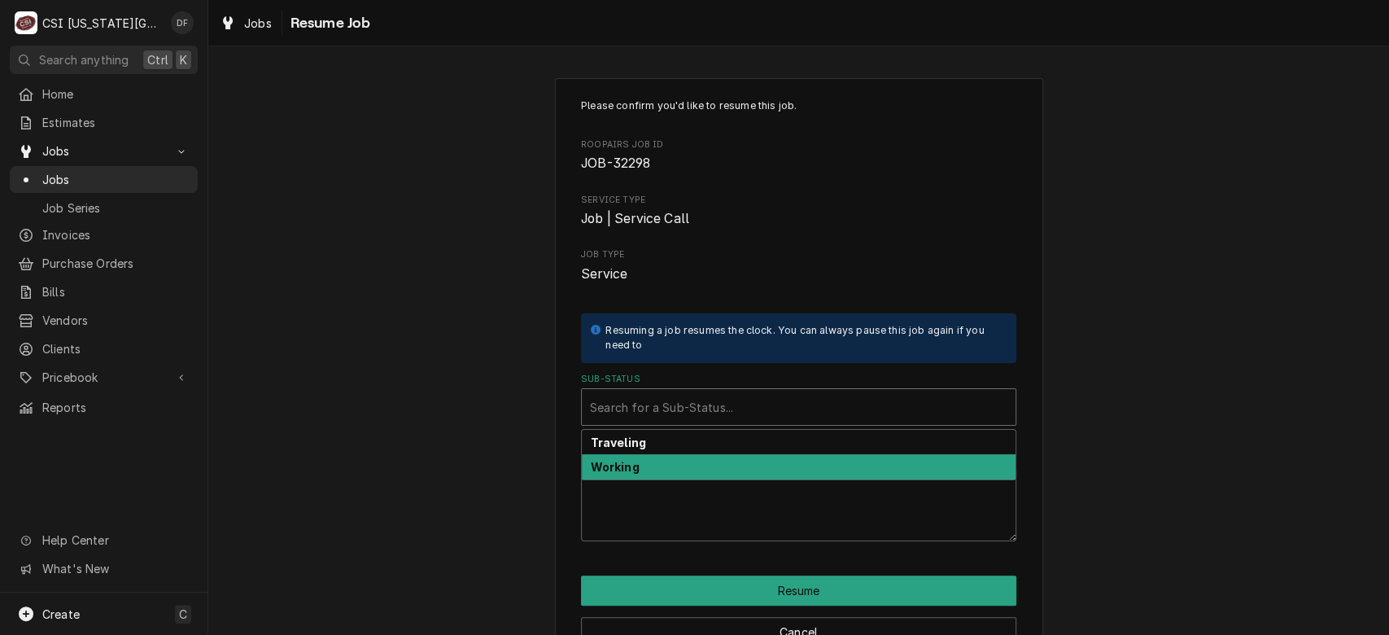
click at [699, 474] on div "Working" at bounding box center [799, 466] width 434 height 25
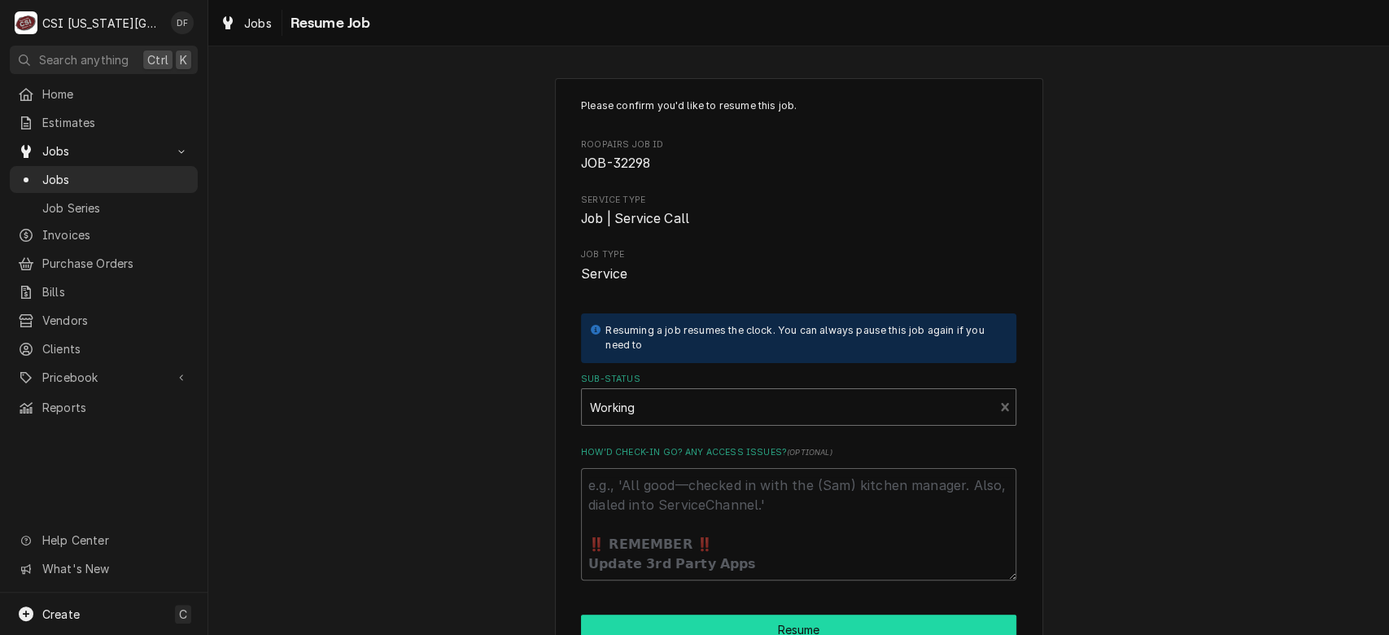
click at [742, 622] on button "Resume" at bounding box center [798, 629] width 435 height 30
type textarea "x"
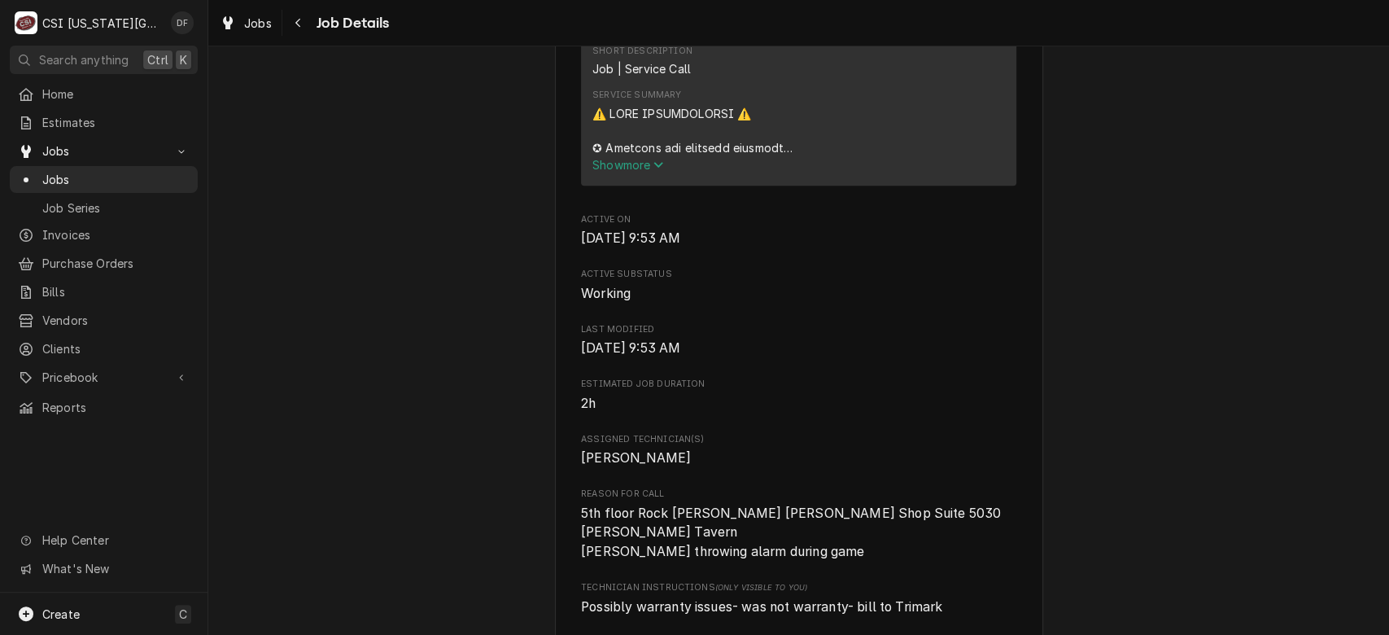
scroll to position [99, 0]
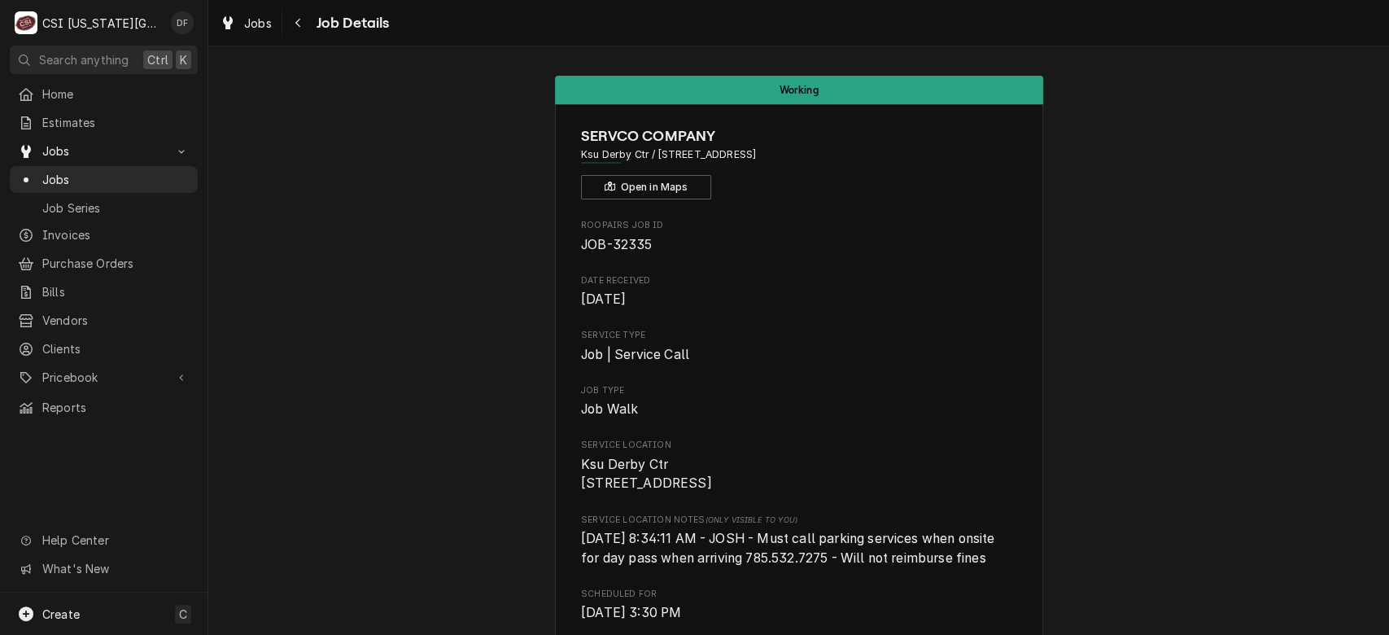
scroll to position [1358, 0]
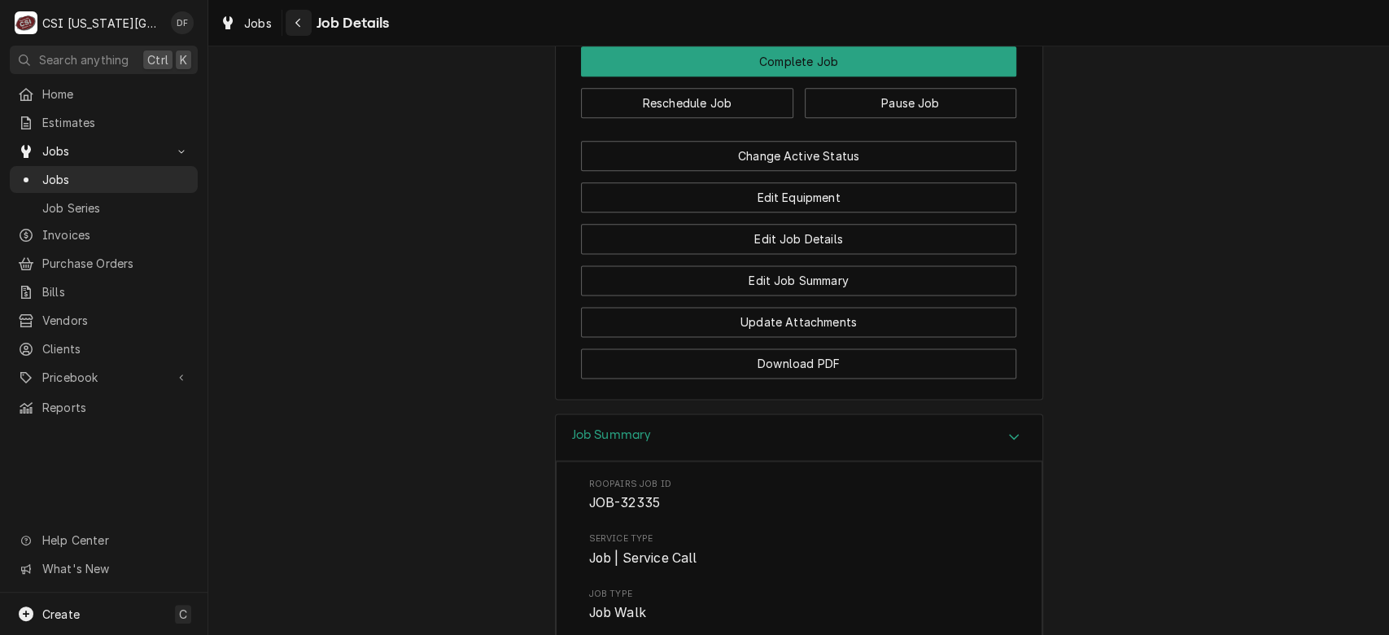
click at [291, 23] on div "Navigate back" at bounding box center [299, 23] width 16 height 16
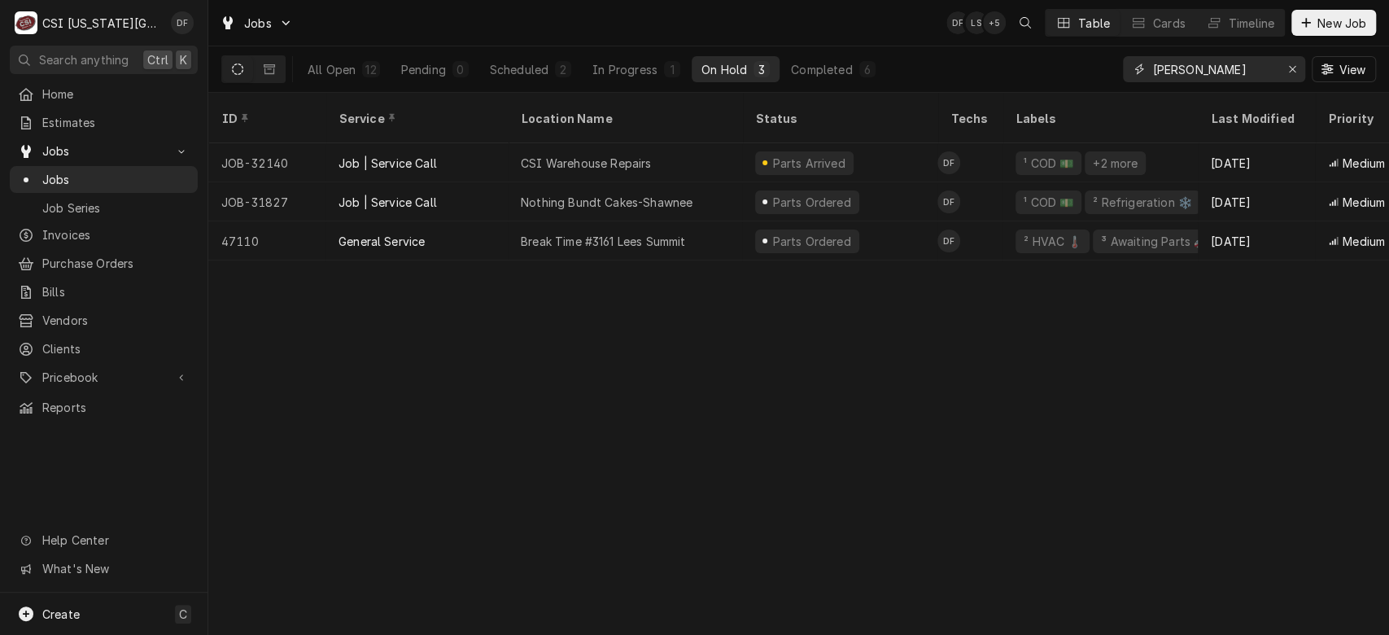
drag, startPoint x: 1202, startPoint y: 68, endPoint x: 1103, endPoint y: 78, distance: 99.0
click at [1103, 78] on div "All Open 12 Pending 0 Scheduled 2 In Progress 1 On Hold 3 Completed 6 fannin Vi…" at bounding box center [798, 69] width 1155 height 46
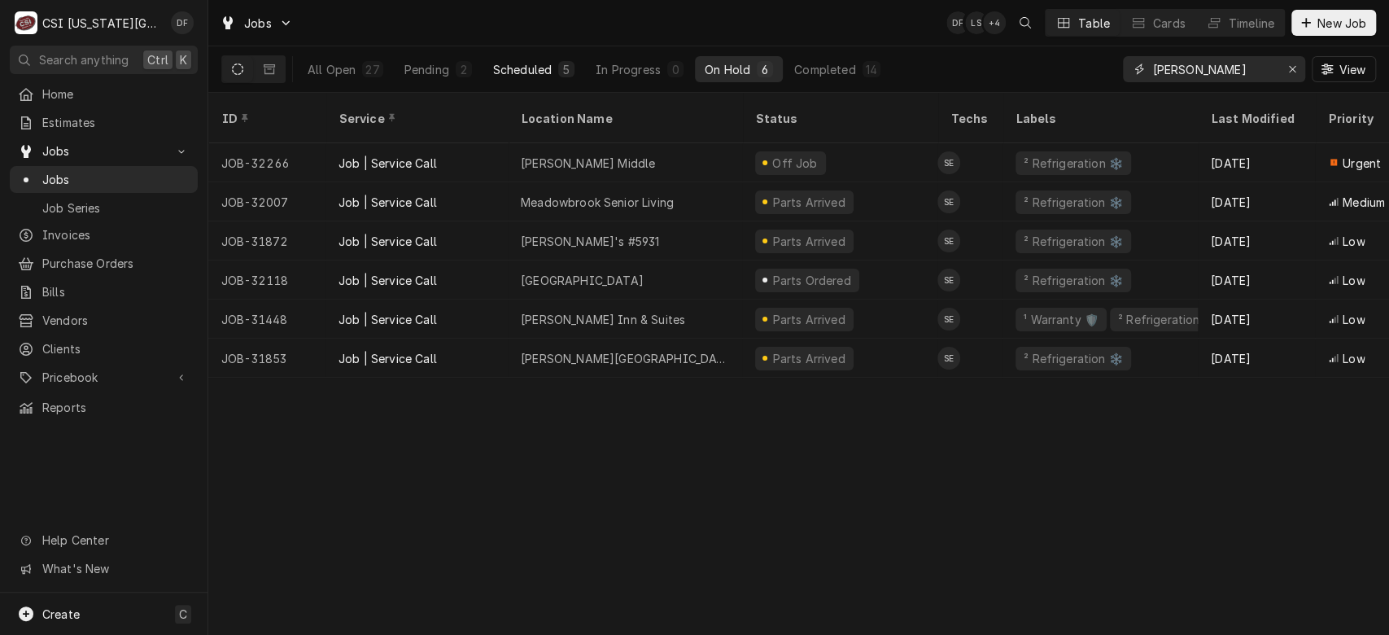
type input "steve"
click at [534, 70] on div "Scheduled" at bounding box center [522, 69] width 59 height 17
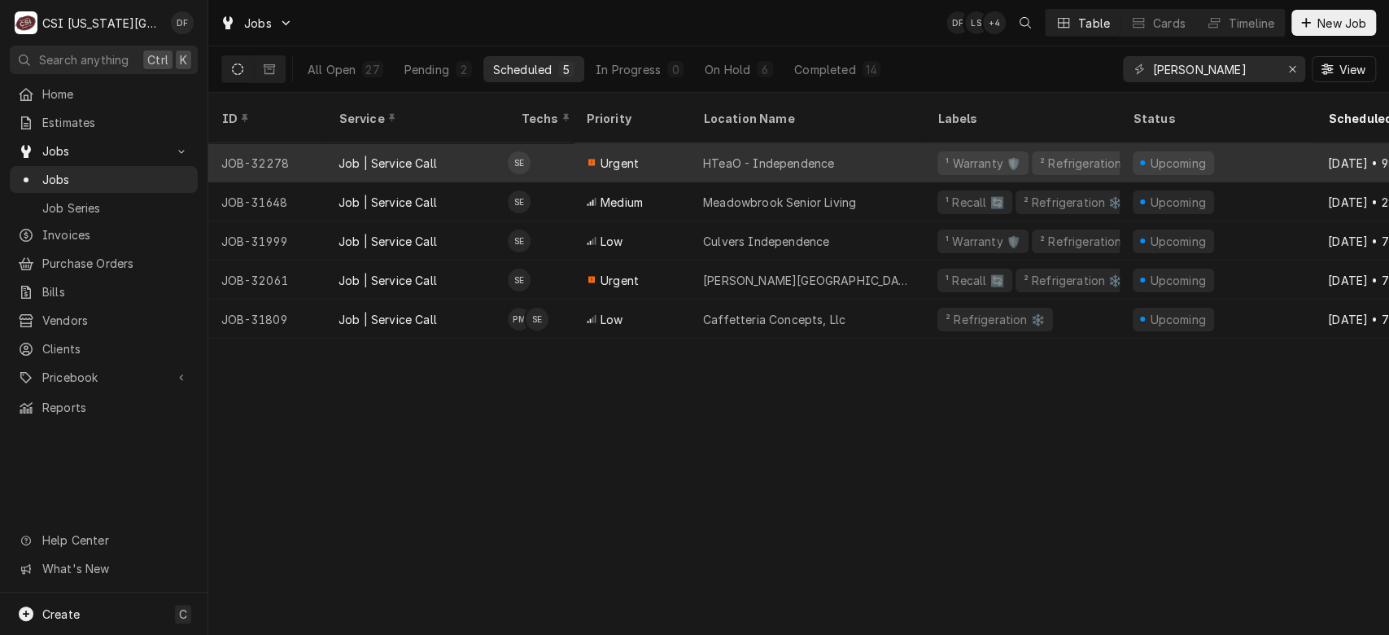
click at [805, 155] on div "HTeaO - Independence" at bounding box center [768, 163] width 131 height 17
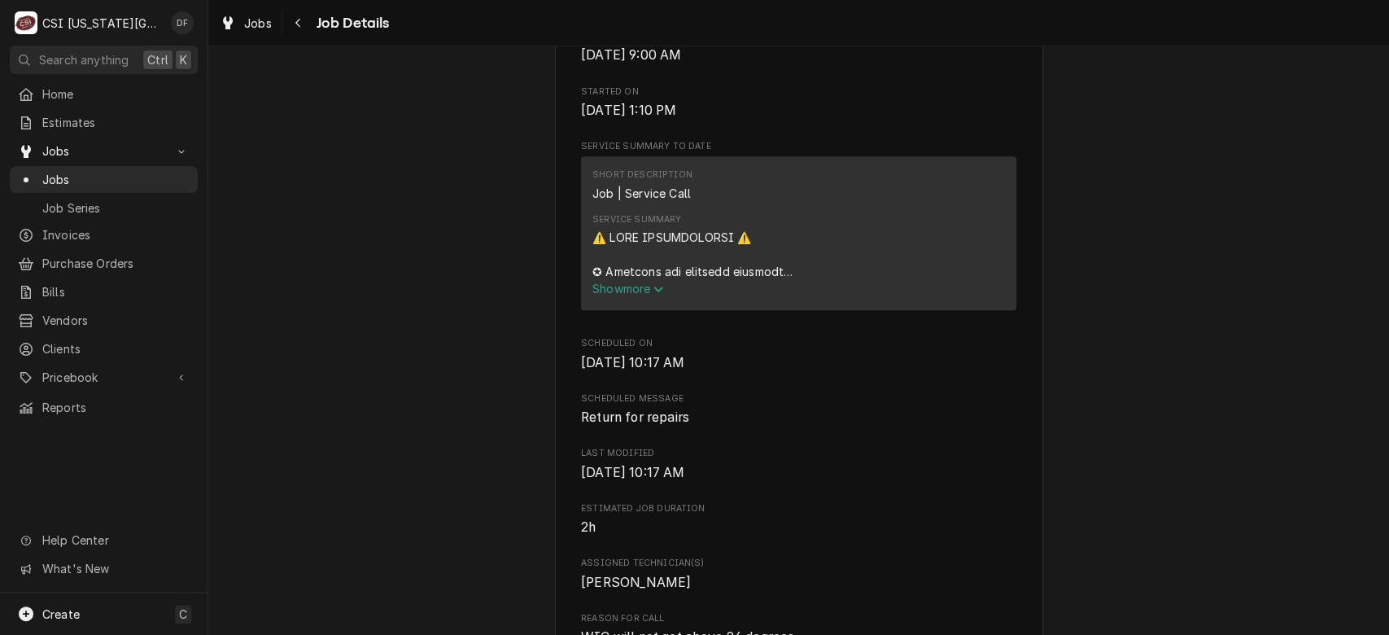
scroll to position [599, 0]
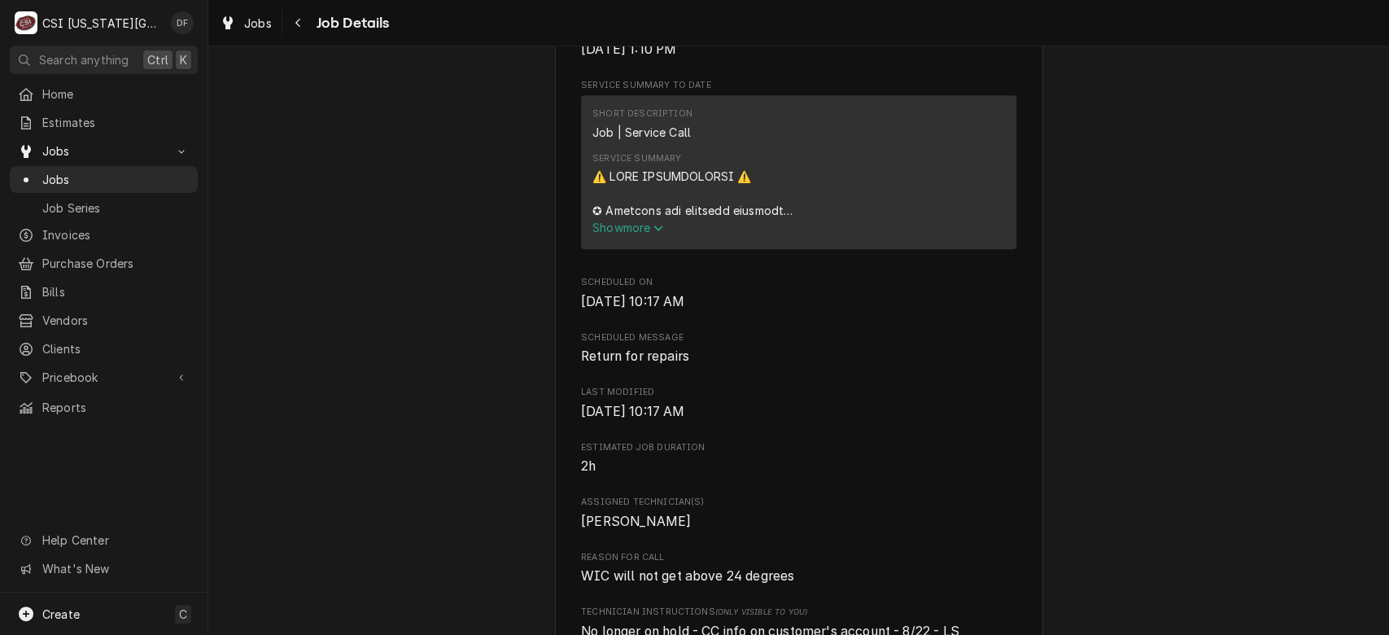
click at [614, 234] on span "Show more" at bounding box center [628, 228] width 72 height 14
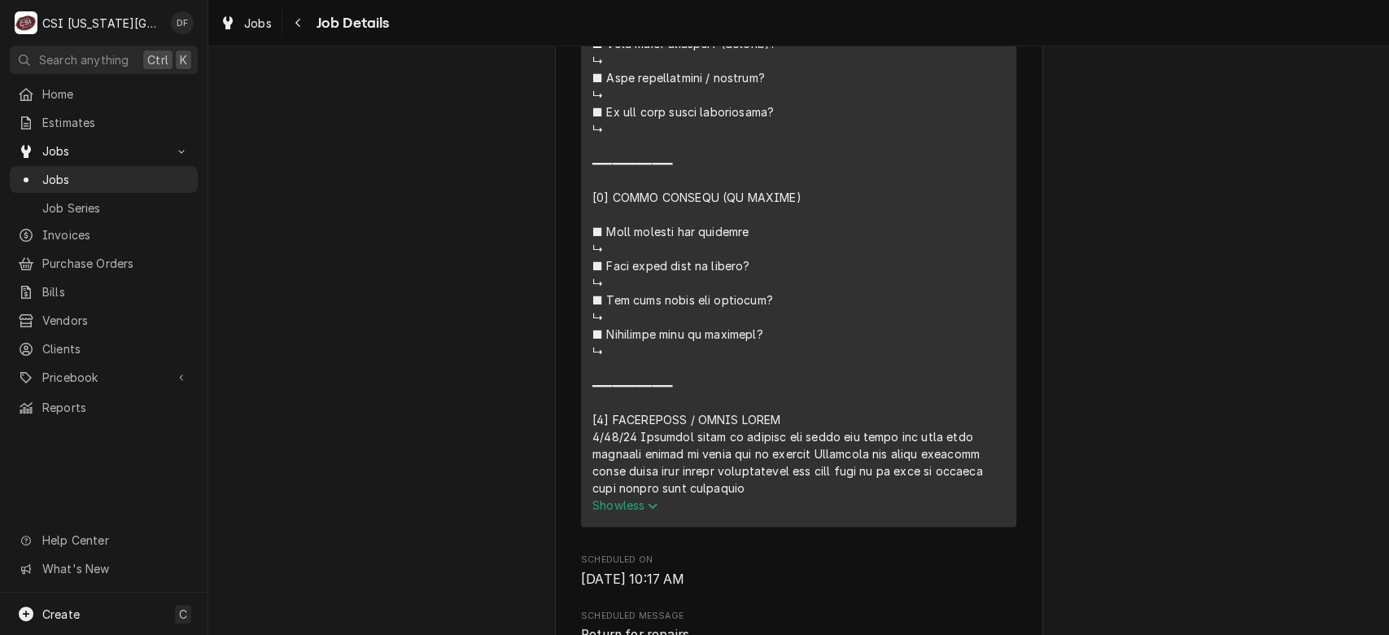
scroll to position [1621, 0]
